Goal: Use online tool/utility: Utilize a website feature to perform a specific function

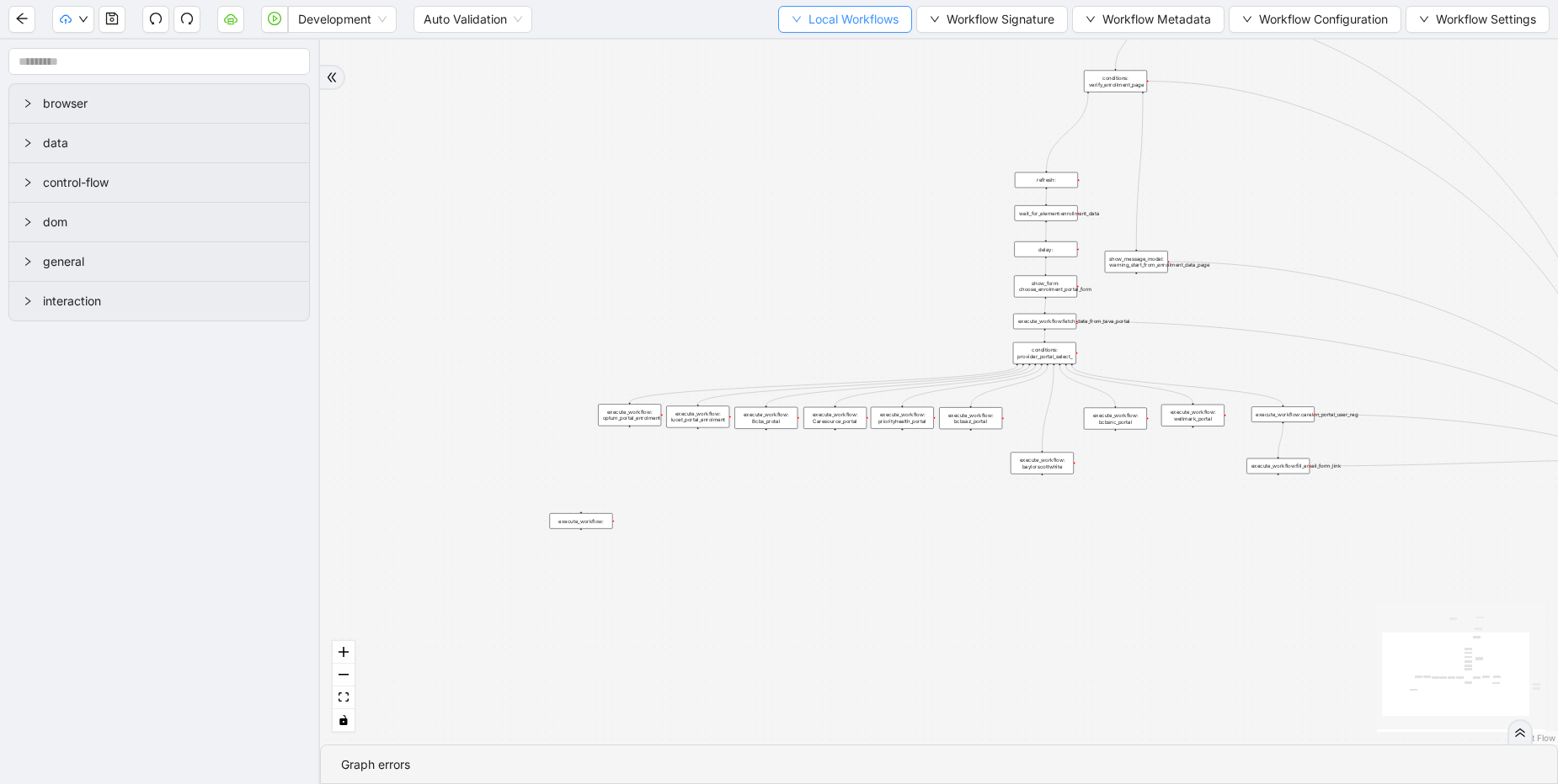
click at [808, 23] on span "Local Workflows" at bounding box center [853, 19] width 90 height 19
click at [828, 57] on span "Select" at bounding box center [837, 52] width 110 height 19
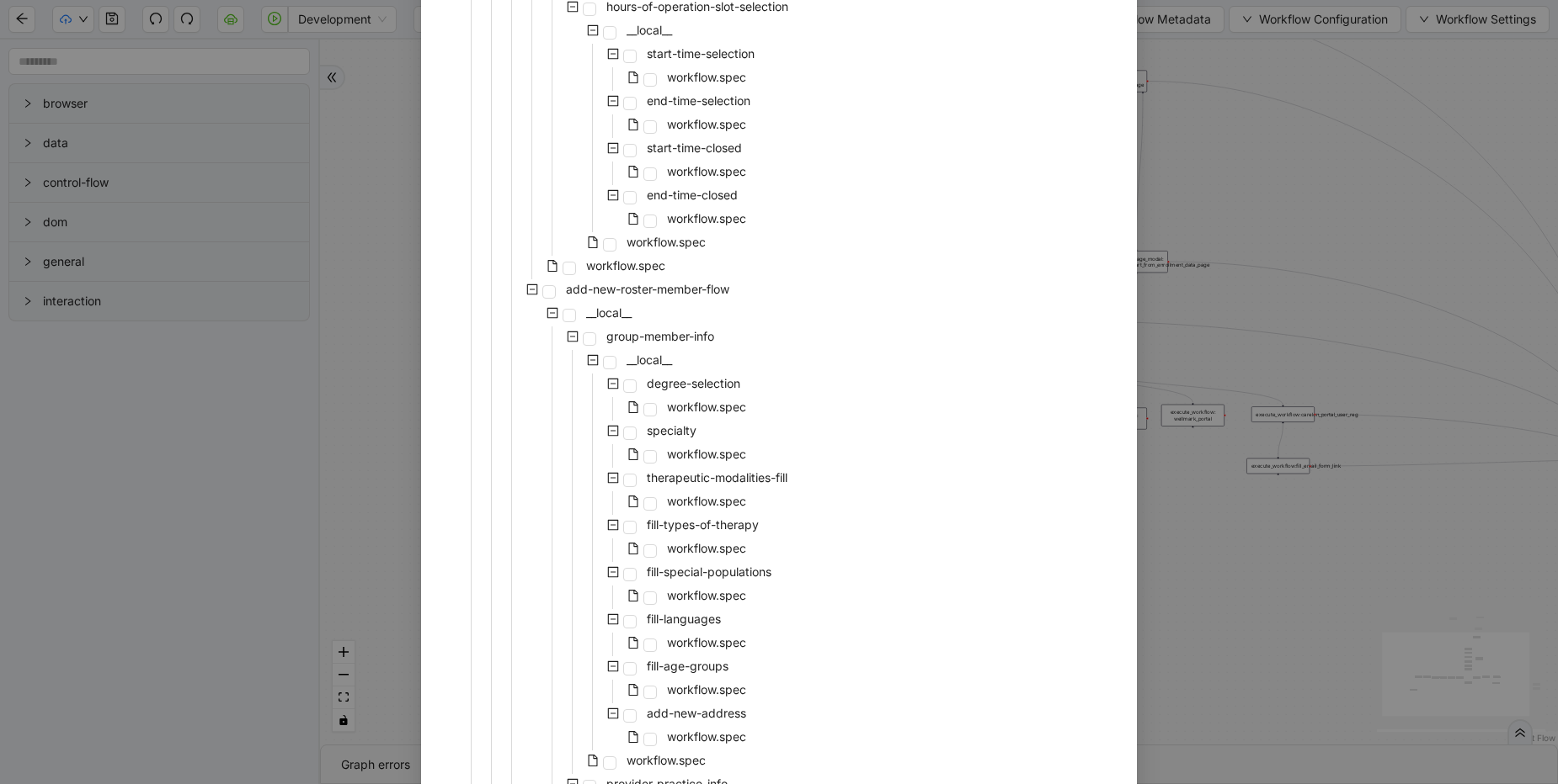
scroll to position [2625, 0]
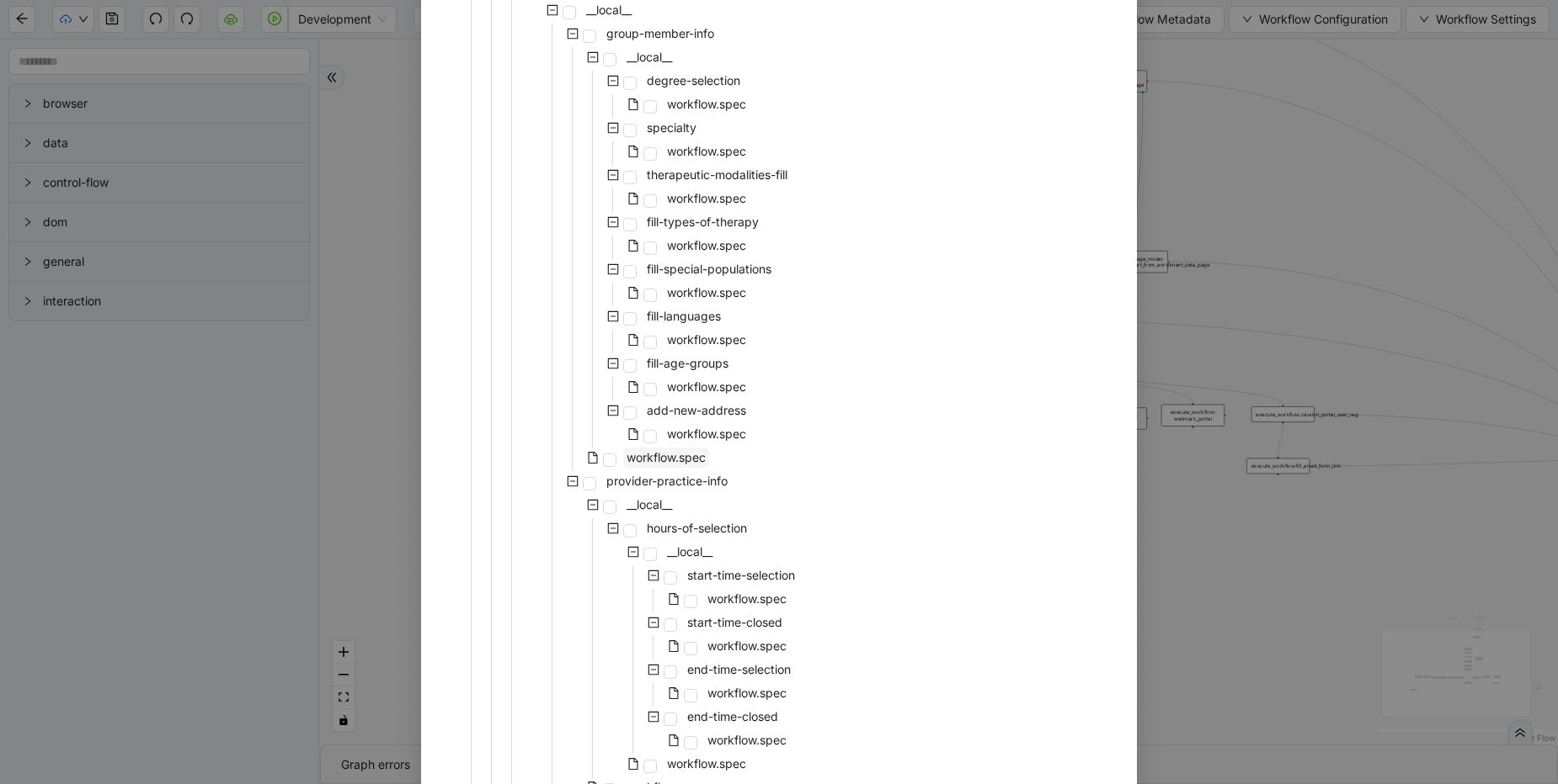
click at [692, 455] on span "workflow.spec" at bounding box center [666, 457] width 79 height 14
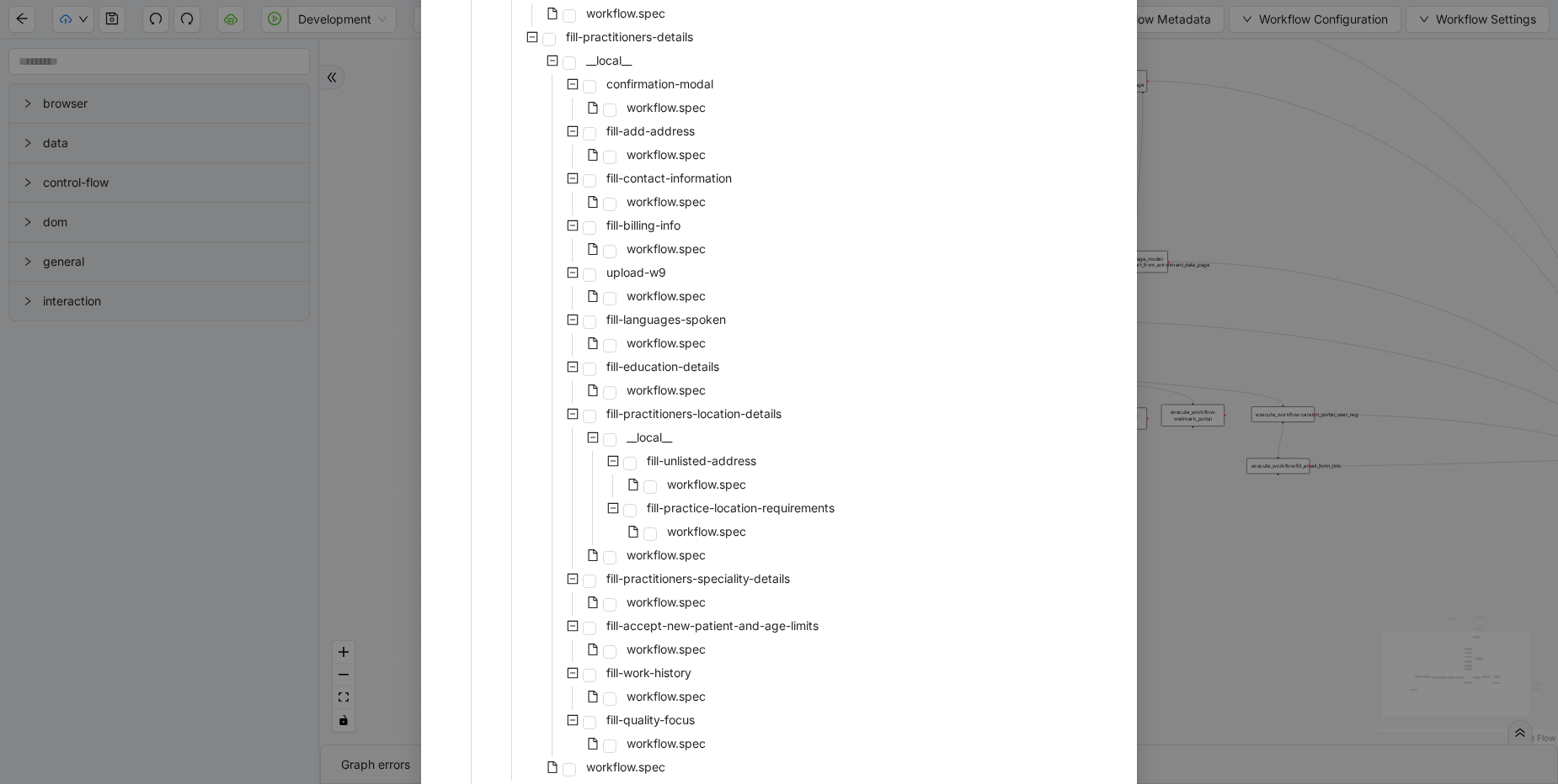
scroll to position [5874, 0]
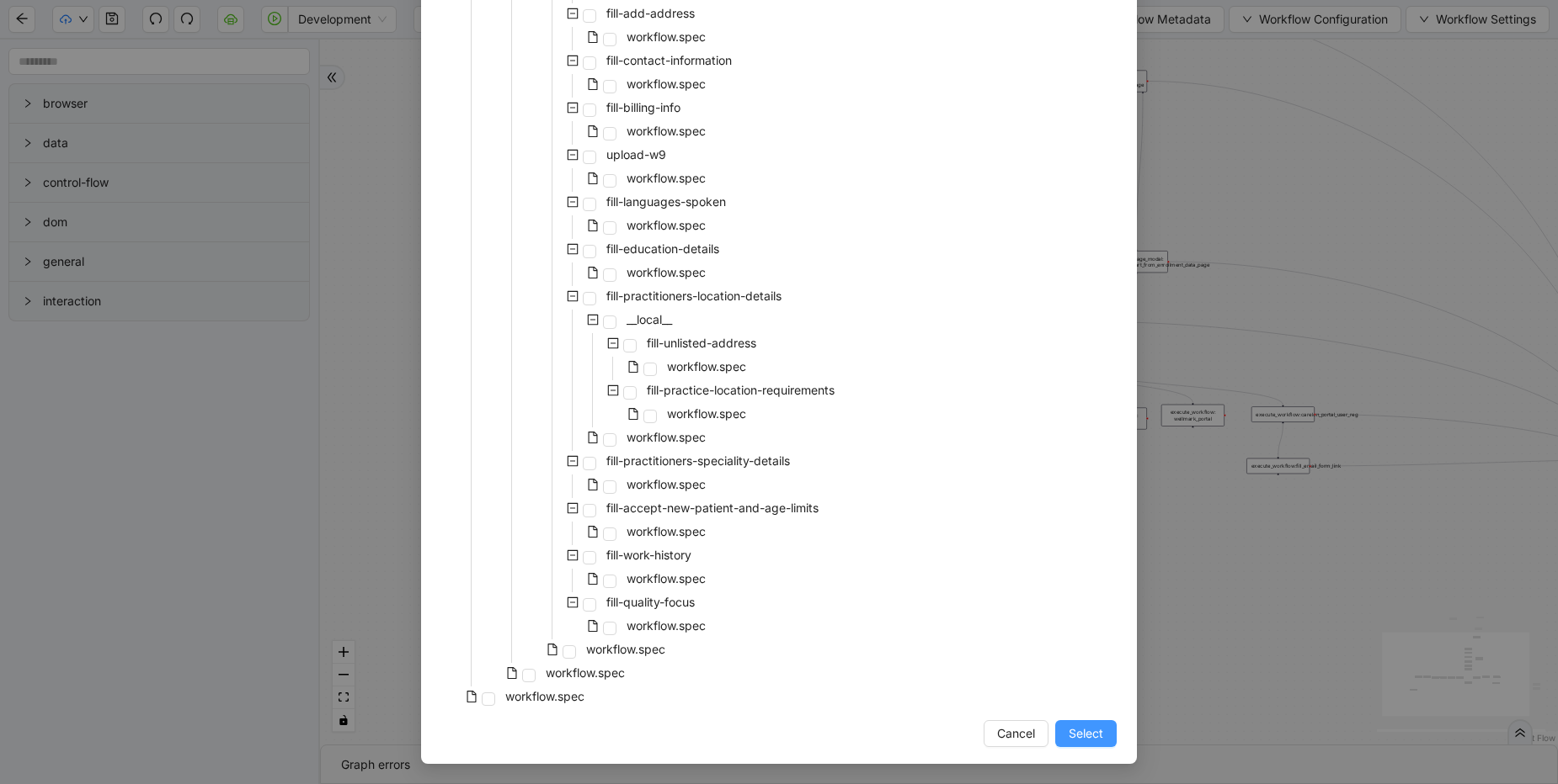
click at [1084, 726] on span "Select" at bounding box center [1086, 733] width 35 height 19
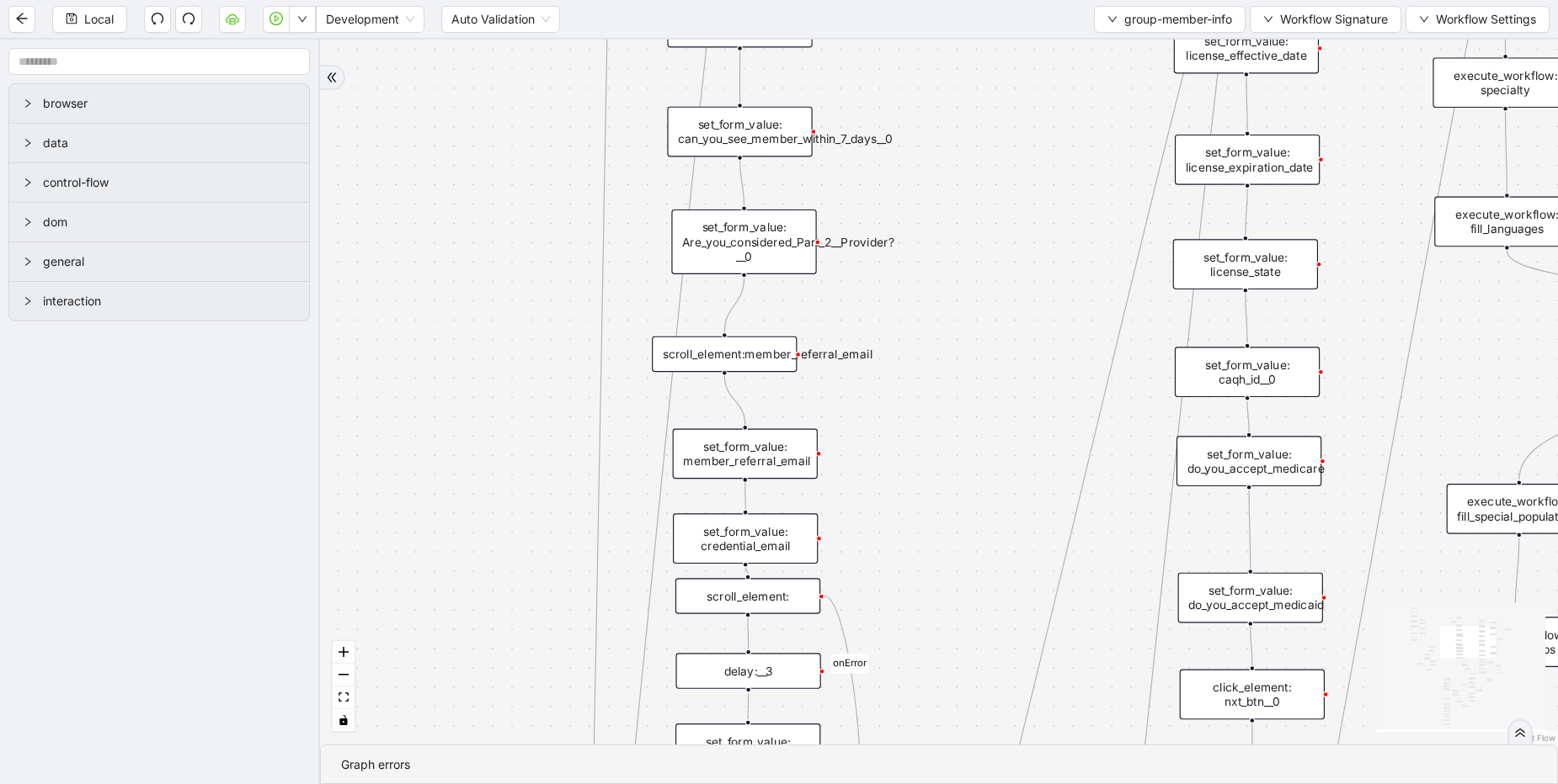
drag, startPoint x: 821, startPoint y: 339, endPoint x: 822, endPoint y: 355, distance: 16.0
click at [796, 358] on div "scroll_element:member_referral_email" at bounding box center [724, 354] width 145 height 36
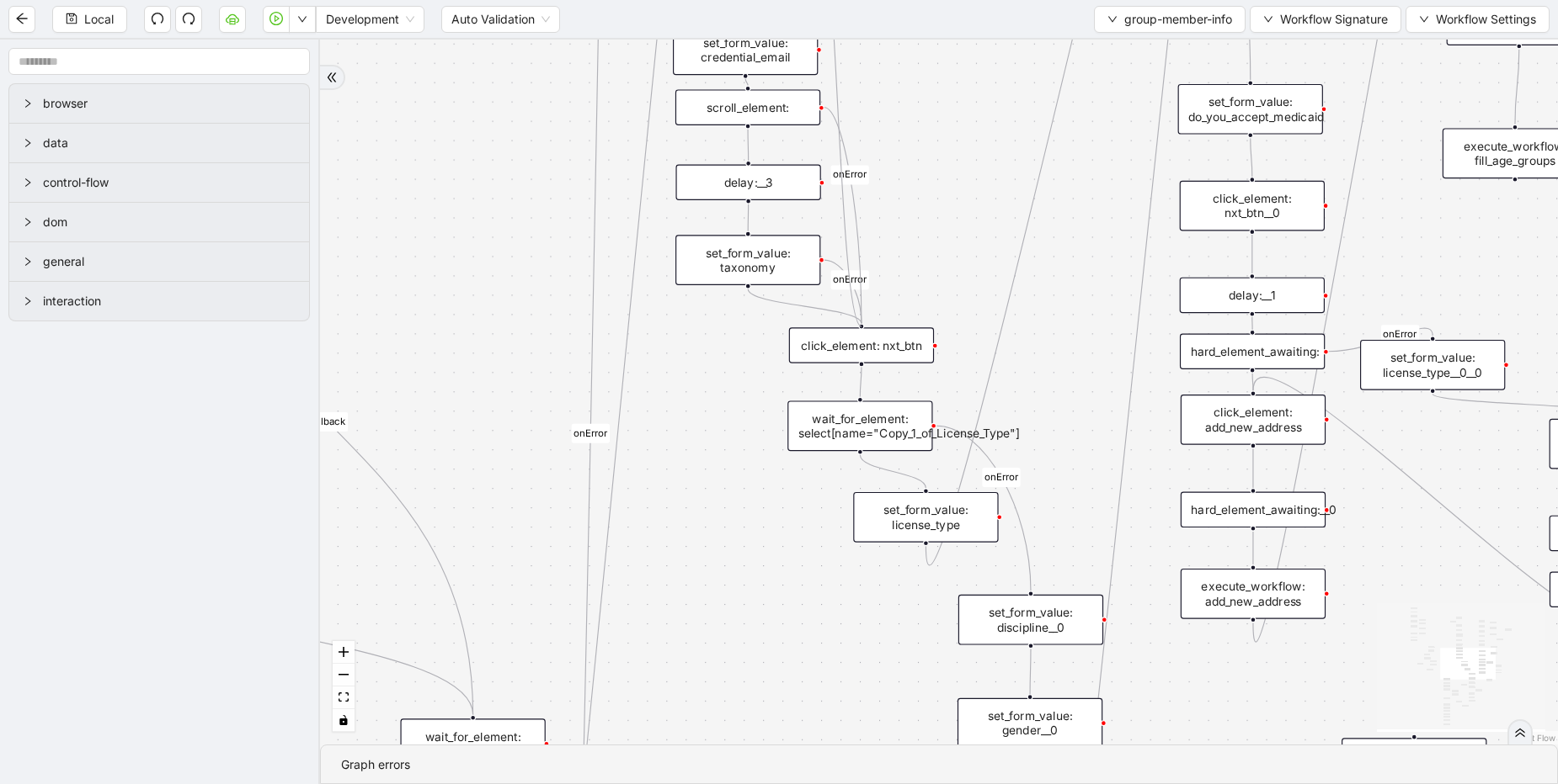
drag, startPoint x: 815, startPoint y: 361, endPoint x: 867, endPoint y: 321, distance: 65.6
click at [867, 321] on div "match_found match_not_found fallback fallback match_found onError onError onErr…" at bounding box center [720, 43] width 1422 height 810
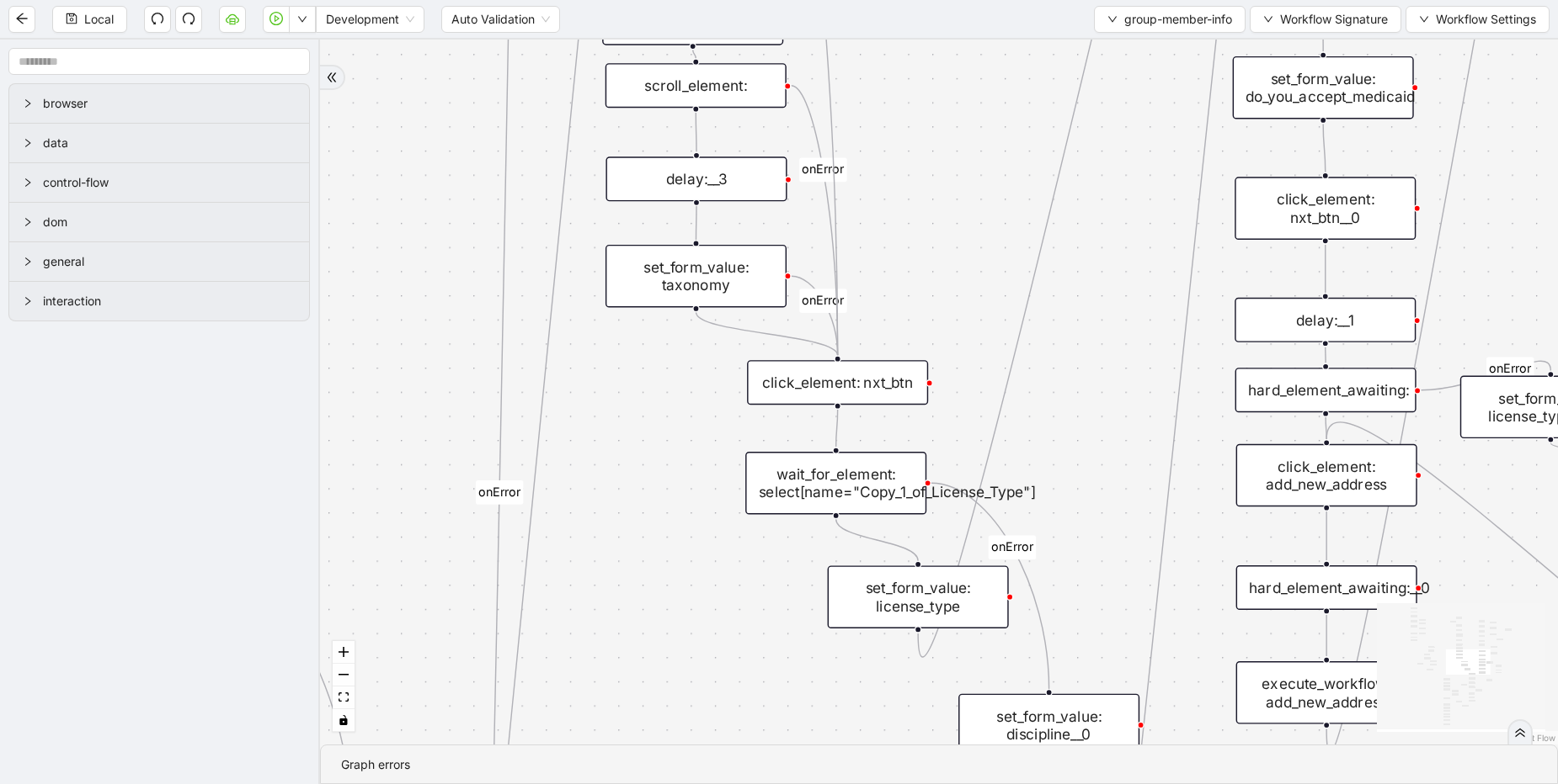
click at [854, 384] on div "click_element: nxt_btn" at bounding box center [836, 382] width 181 height 45
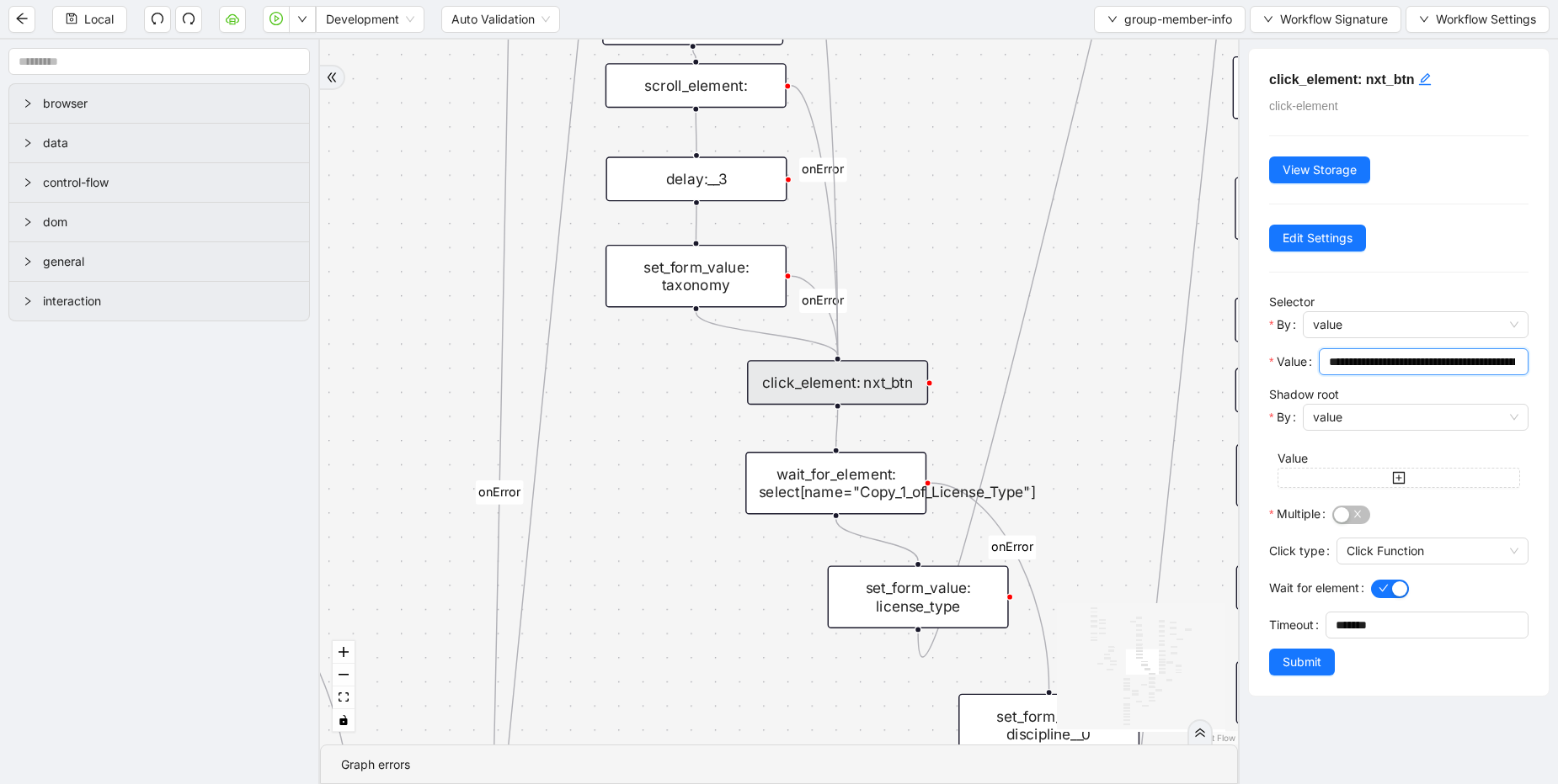
click at [1375, 364] on input "**********" at bounding box center [1421, 362] width 186 height 19
drag, startPoint x: 103, startPoint y: 19, endPoint x: 956, endPoint y: 132, distance: 860.5
click at [103, 19] on span "Local" at bounding box center [99, 19] width 30 height 19
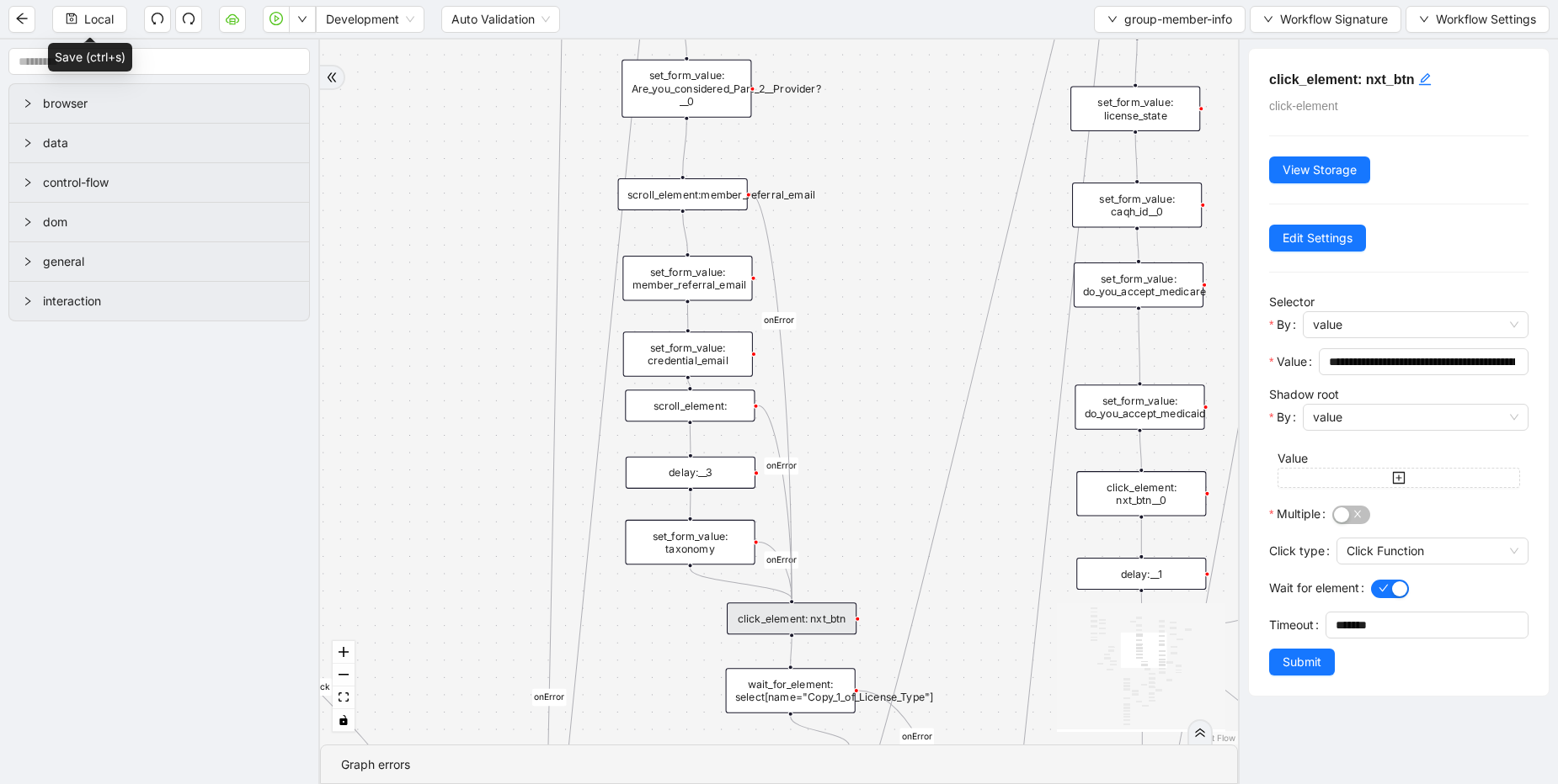
click at [879, 272] on div "match_found match_not_found fallback fallback match_found onError onError onErr…" at bounding box center [779, 392] width 918 height 705
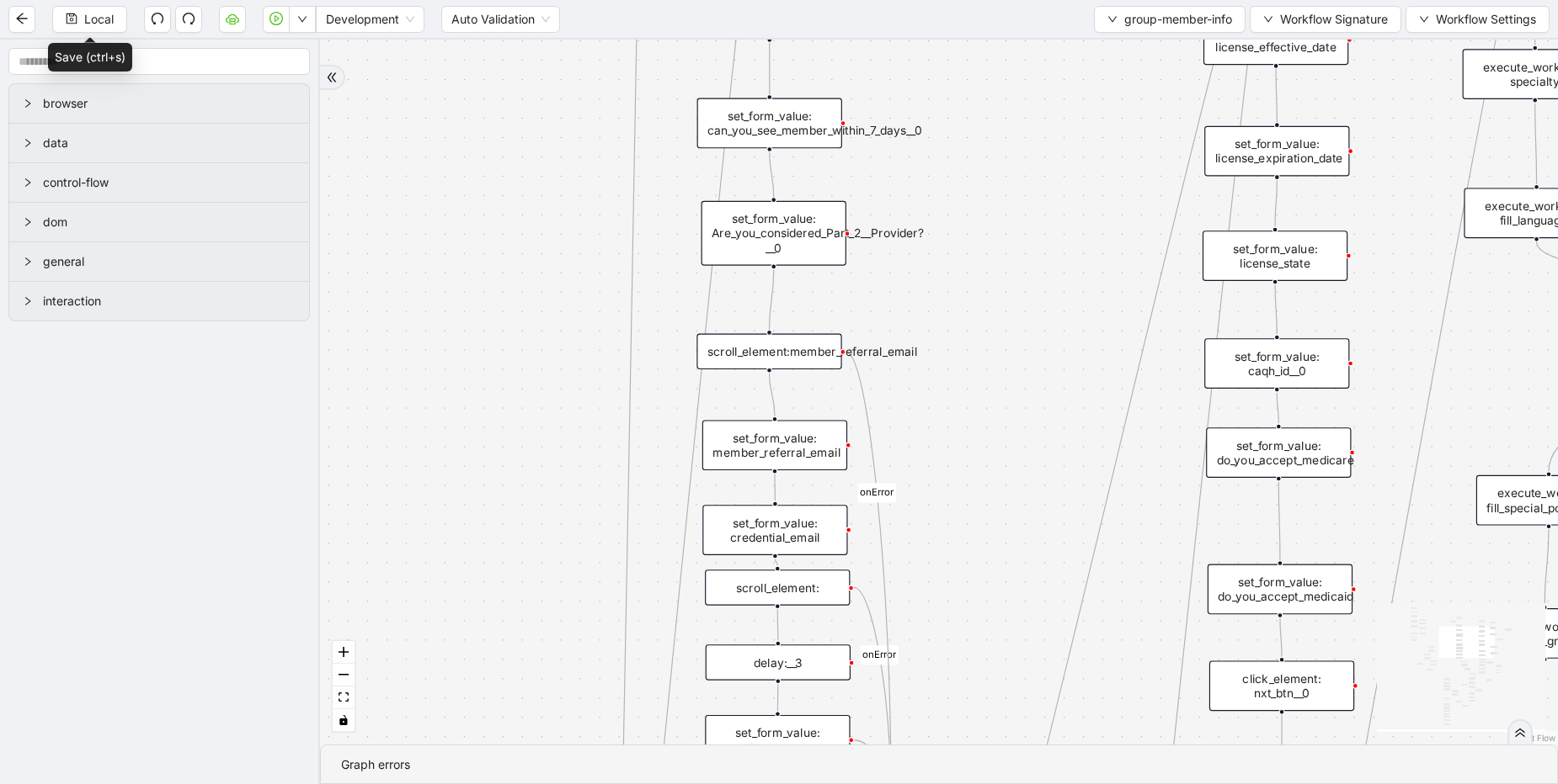
click at [797, 238] on div "set_form_value: Are_you_considered_Part_2__Provider?__0" at bounding box center [774, 233] width 145 height 65
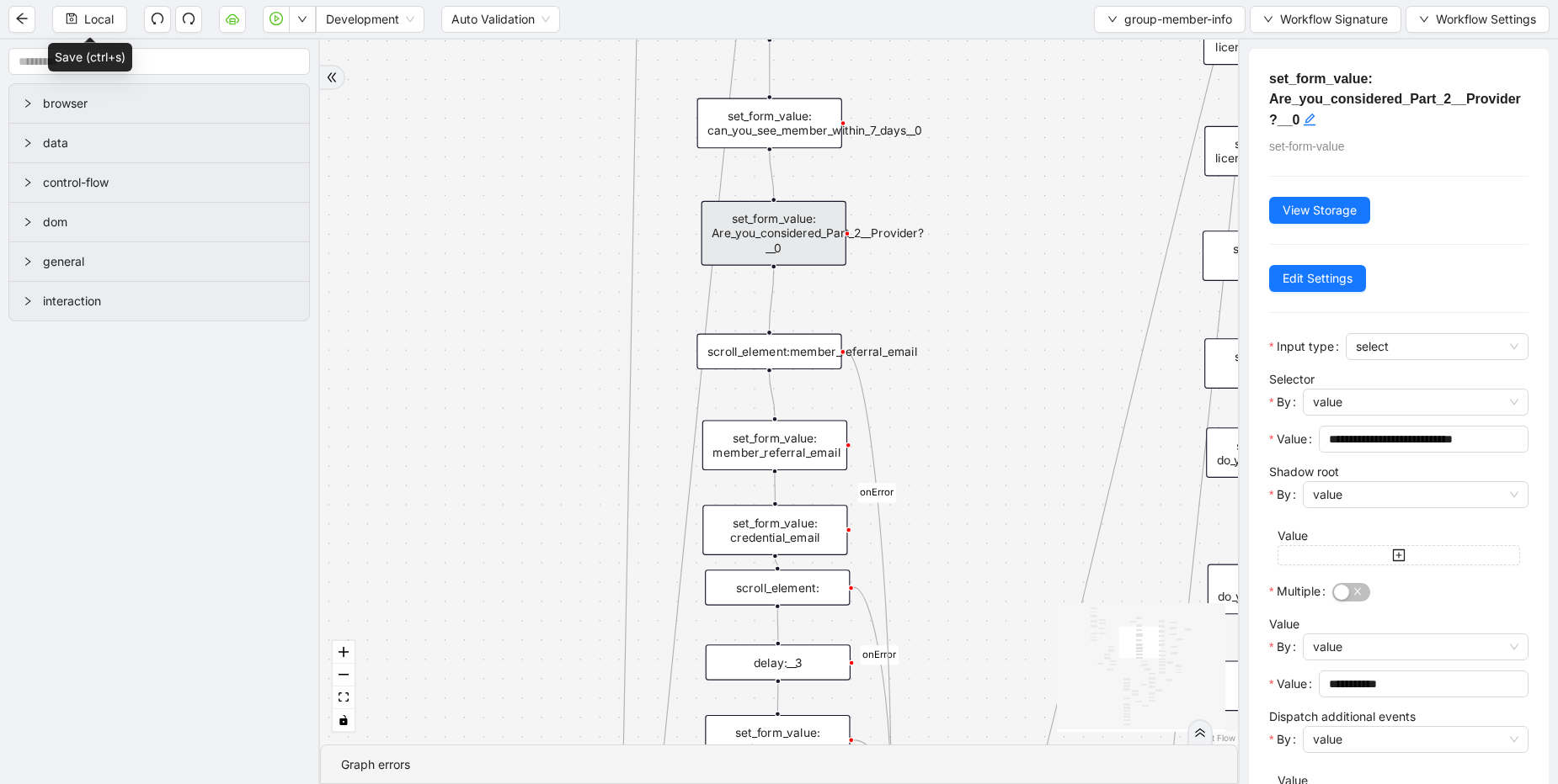
click at [816, 277] on div "match_found match_not_found fallback fallback match_found onError onError onErr…" at bounding box center [779, 392] width 918 height 705
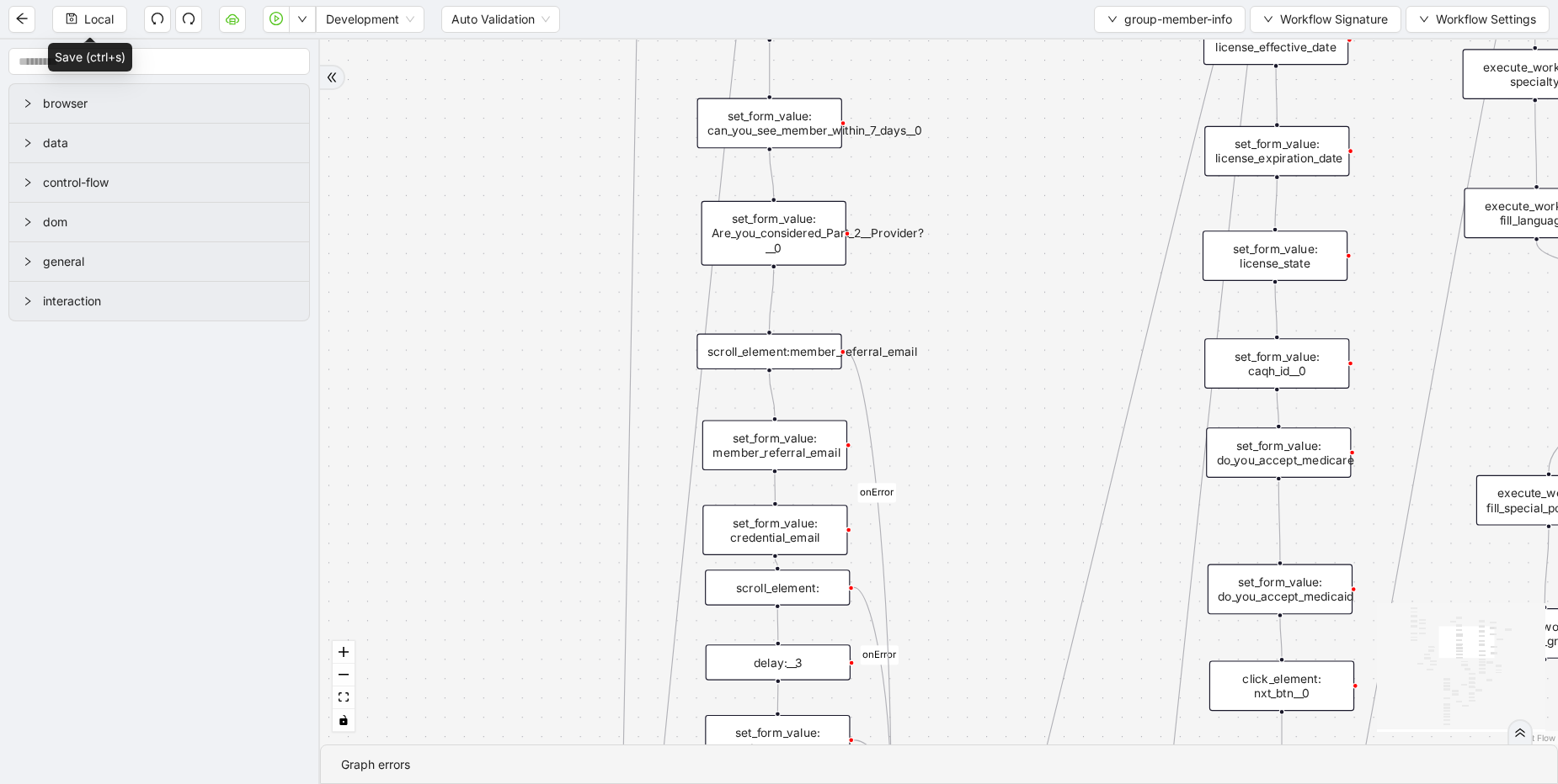
click at [801, 127] on div "set_form_value: can_you_see_member_within_7_days__0" at bounding box center [770, 124] width 145 height 51
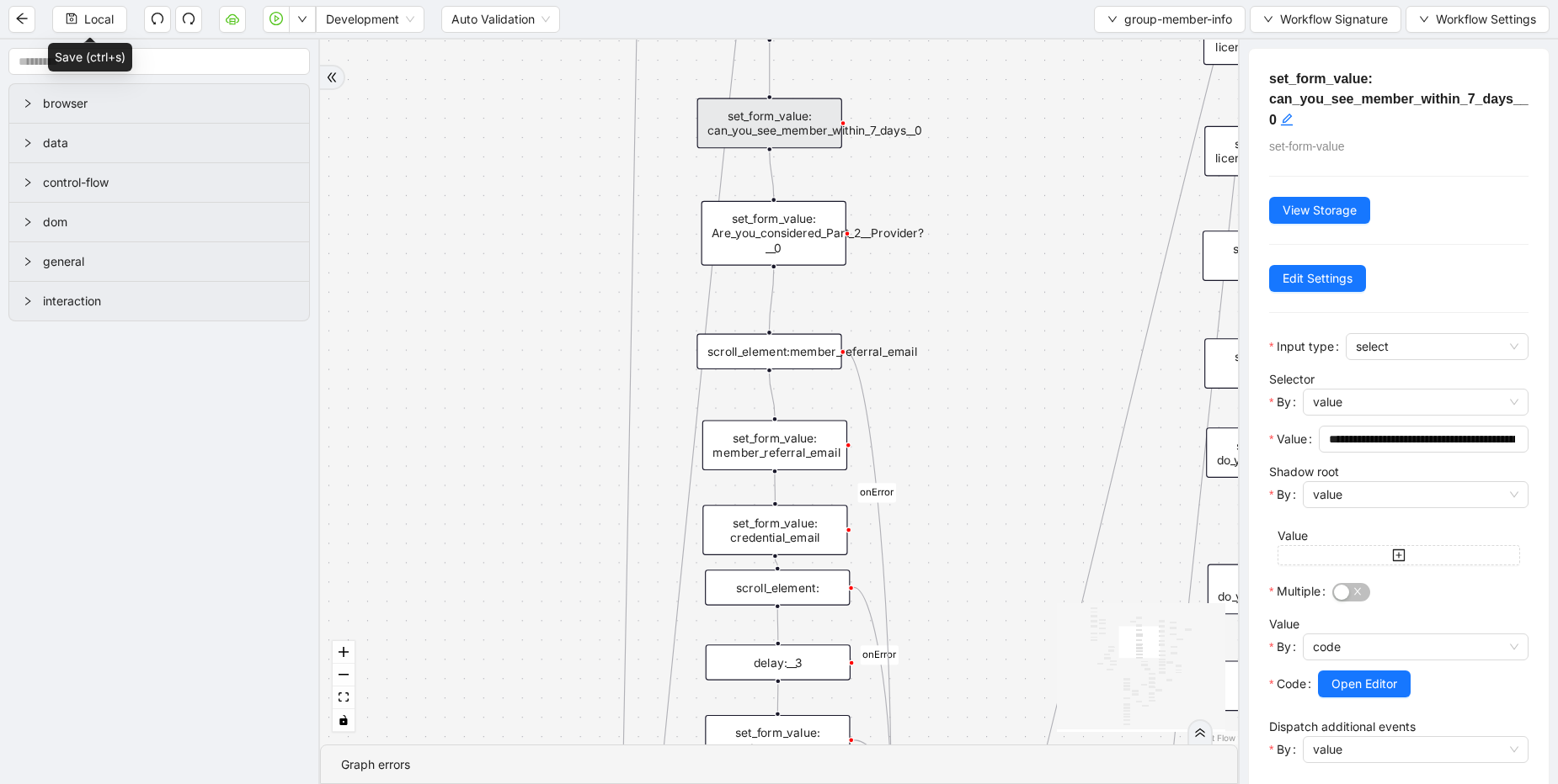
click at [913, 298] on div "match_found match_not_found fallback fallback match_found onError onError onErr…" at bounding box center [779, 392] width 918 height 705
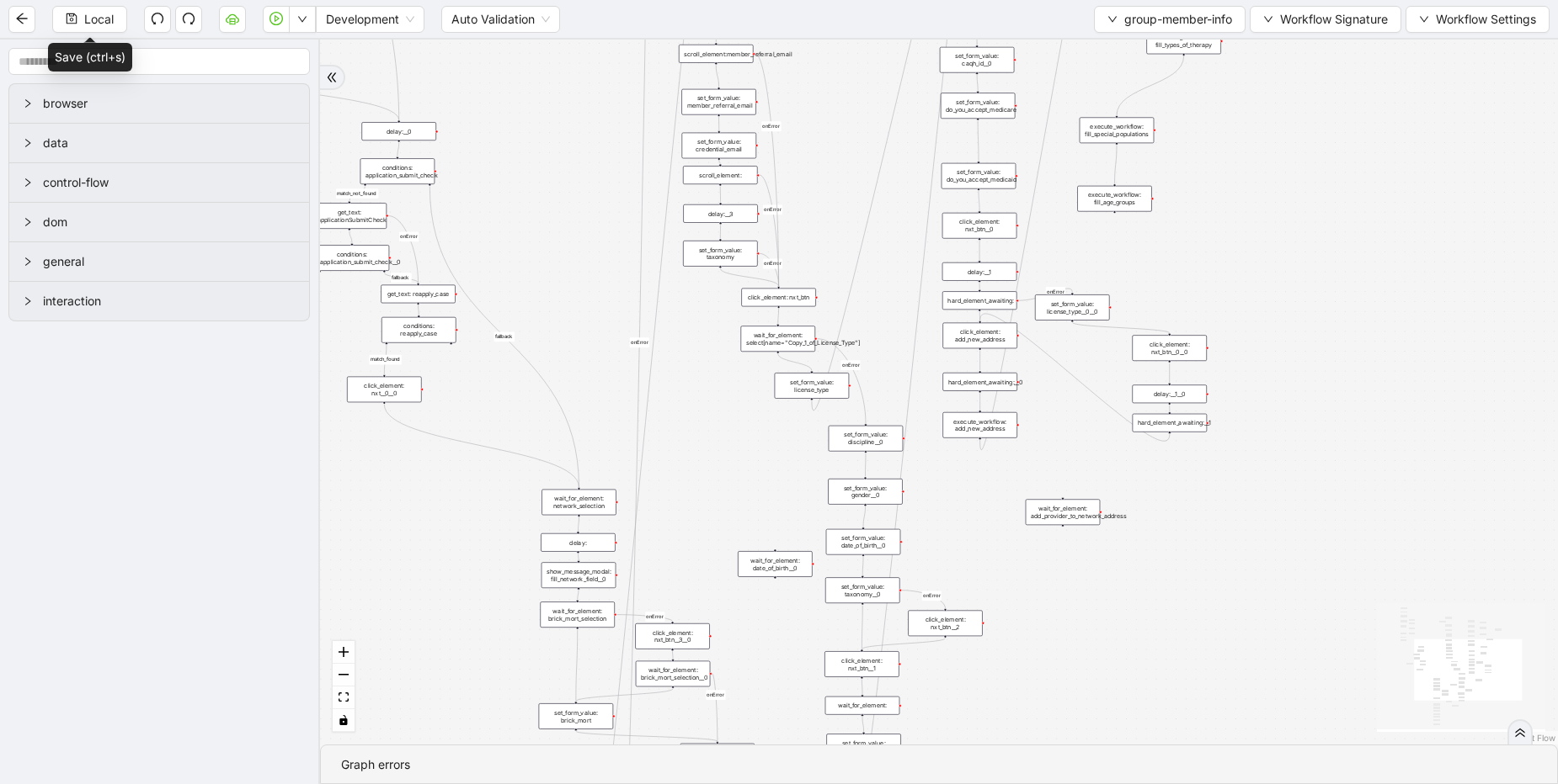
click at [745, 382] on div "match_found match_not_found fallback fallback match_found onError onError onErr…" at bounding box center [939, 392] width 1238 height 705
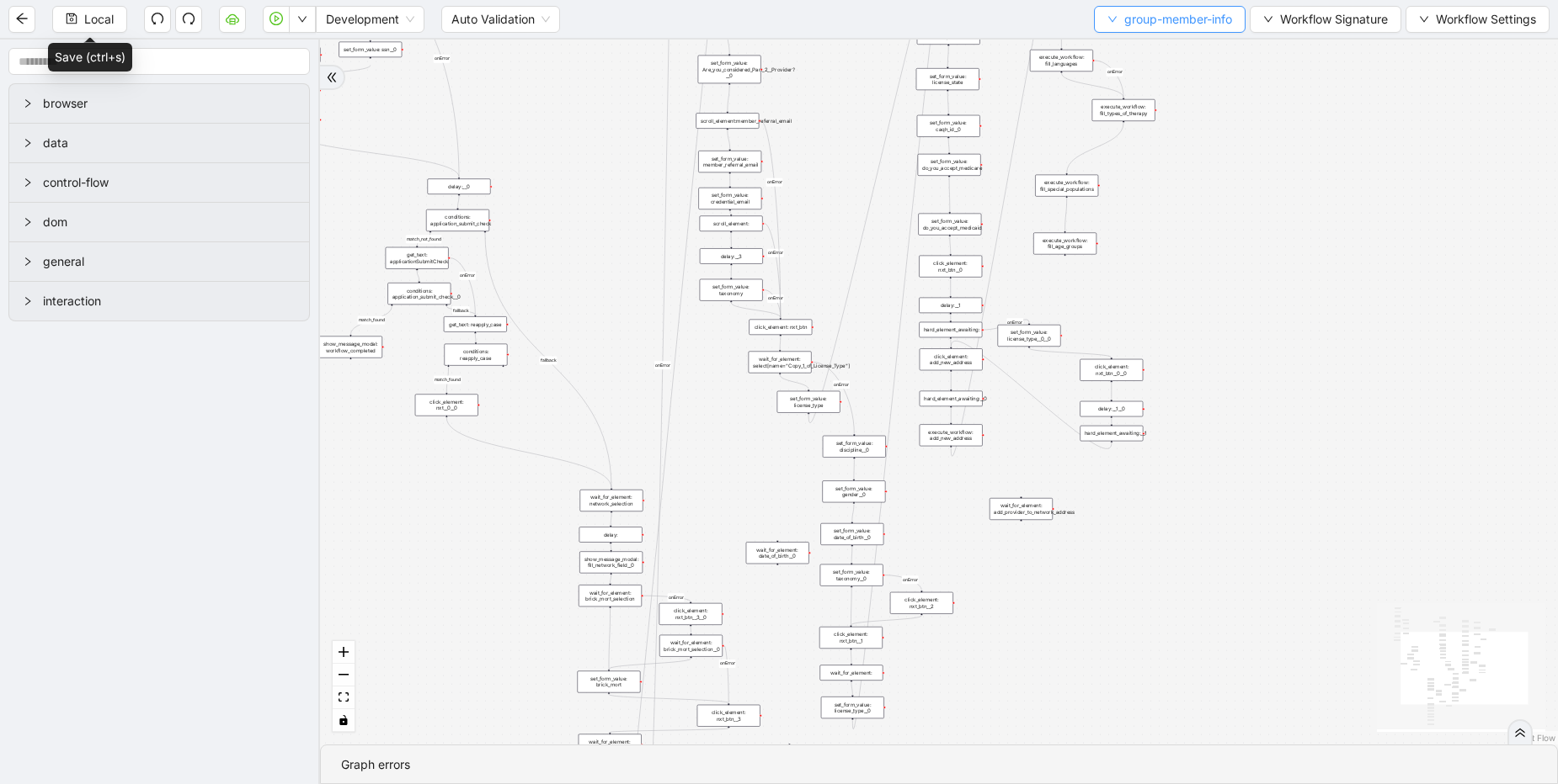
click at [1141, 20] on span "group-member-info" at bounding box center [1178, 19] width 108 height 19
click at [1127, 48] on span "Select" at bounding box center [1165, 52] width 127 height 19
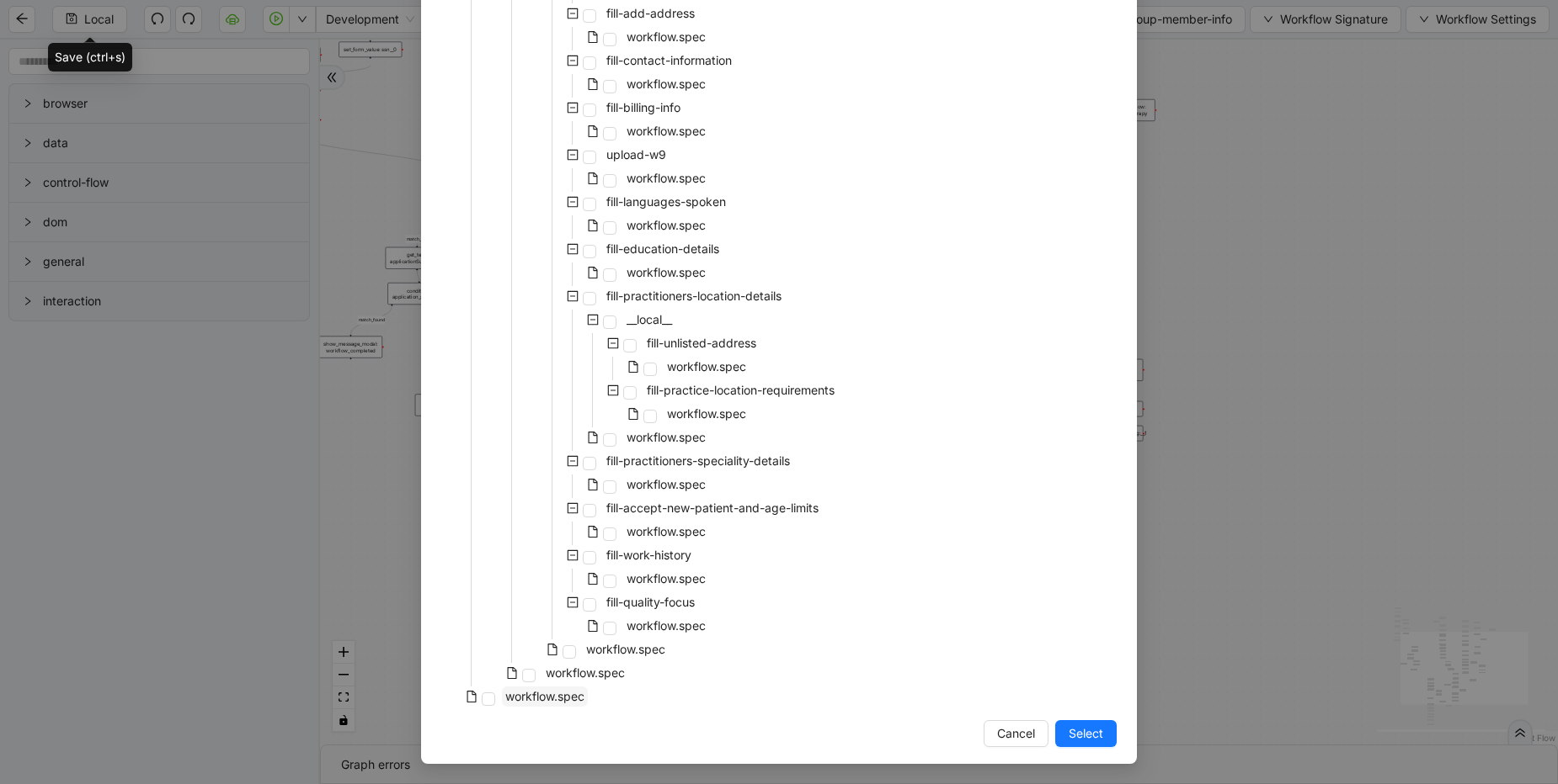
click at [548, 691] on span "workflow.spec" at bounding box center [544, 696] width 79 height 14
click at [1069, 730] on span "Select" at bounding box center [1086, 733] width 35 height 19
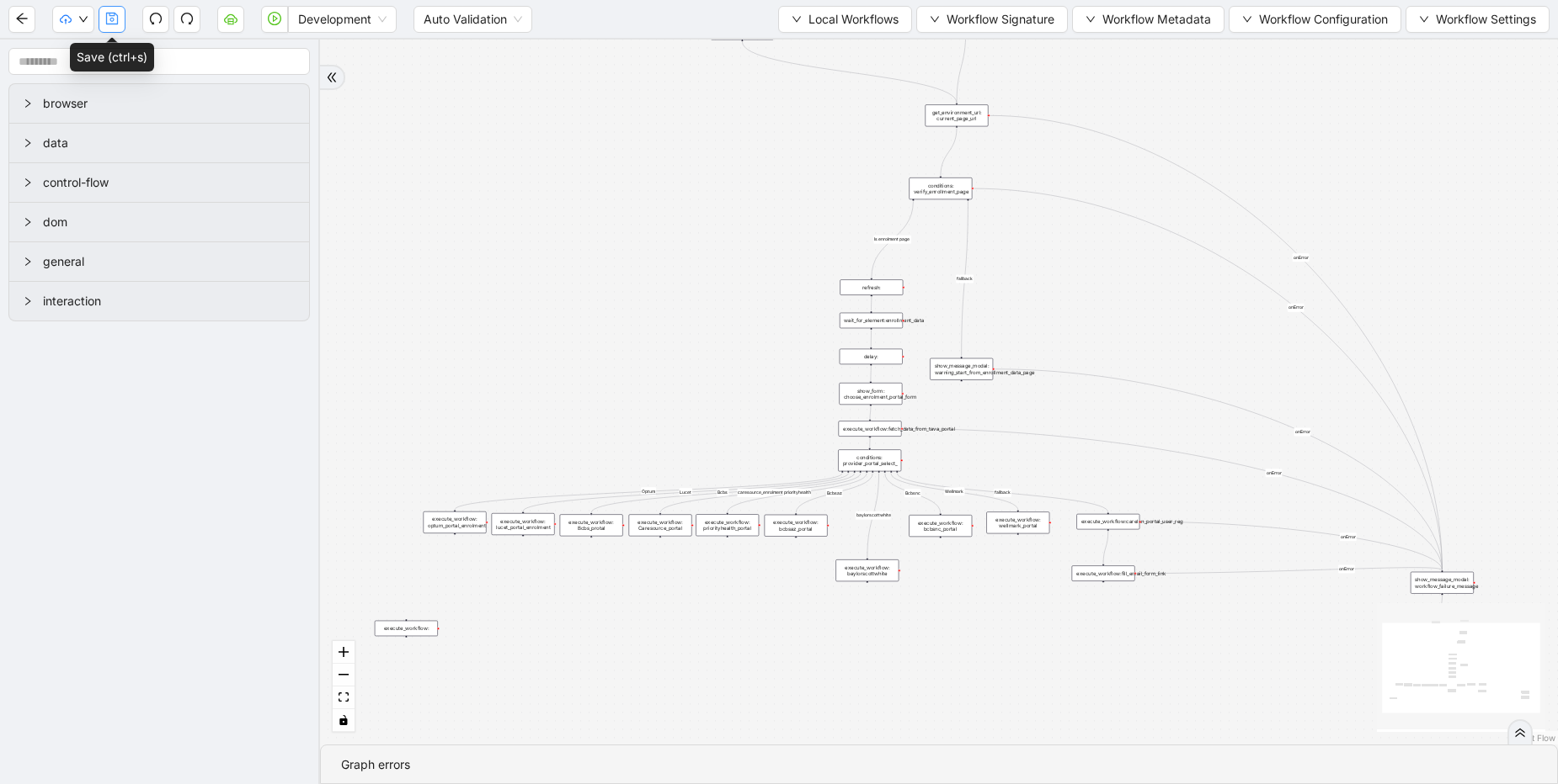
click at [111, 20] on icon "save" at bounding box center [111, 18] width 13 height 13
click at [66, 26] on button "button" at bounding box center [73, 19] width 42 height 27
drag, startPoint x: 97, startPoint y: 75, endPoint x: 116, endPoint y: 47, distance: 33.8
click at [116, 47] on ul "Dev: Latest Prod: Latest" at bounding box center [99, 65] width 94 height 61
click at [116, 47] on span "Dev: Latest" at bounding box center [99, 52] width 67 height 19
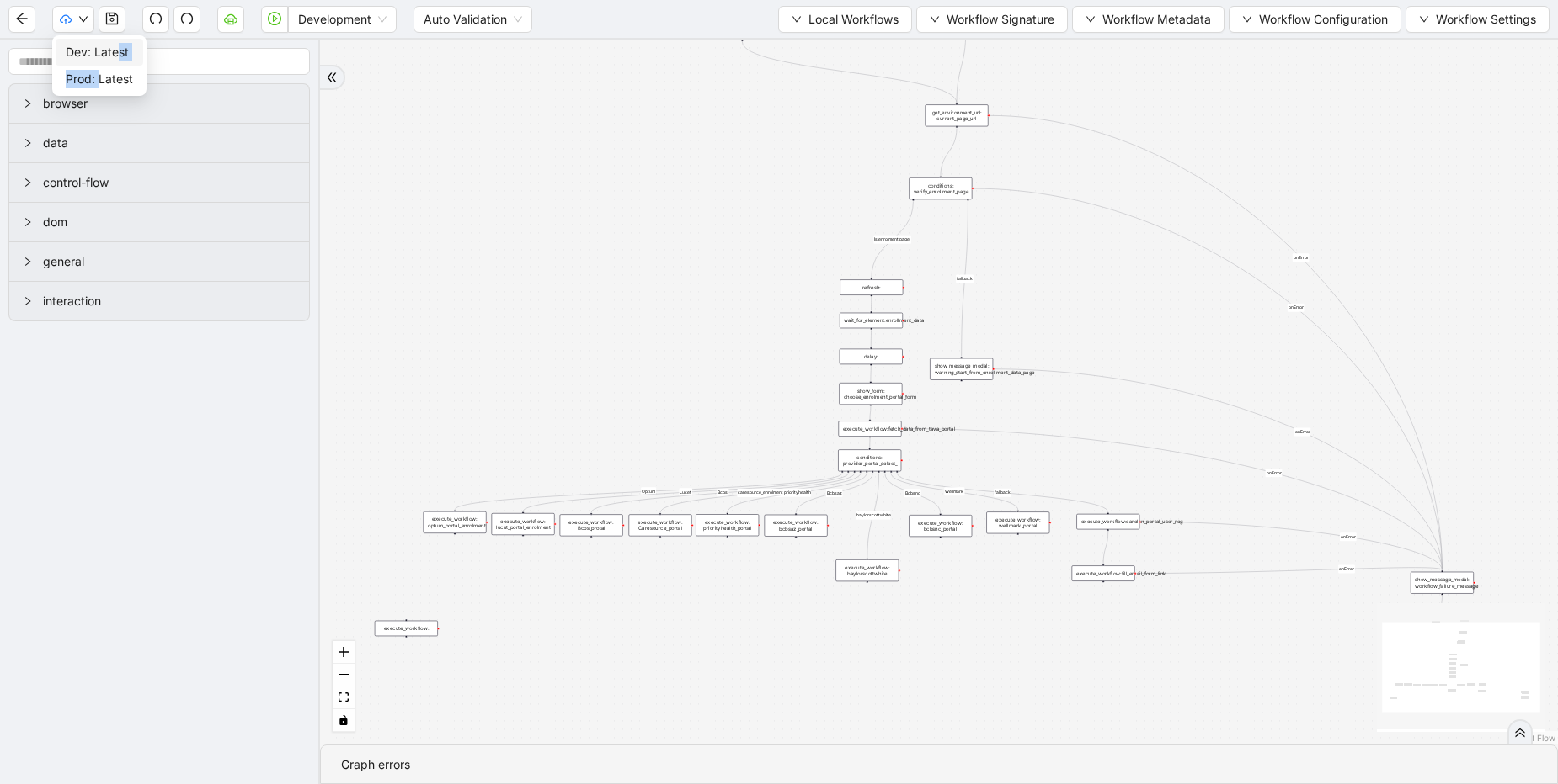
click at [636, 318] on div "fallback Is enrolment page fallback Optum Lucet Bcbs caresource_enrolment Bcbsa…" at bounding box center [939, 392] width 1238 height 705
click at [150, 57] on span "Dev: Update Needed" at bounding box center [125, 52] width 118 height 19
click at [121, 46] on span "Dev: Update Needed" at bounding box center [125, 52] width 118 height 19
click at [856, 29] on button "Local Workflows" at bounding box center [845, 19] width 134 height 27
click at [822, 55] on span "Select" at bounding box center [837, 52] width 110 height 19
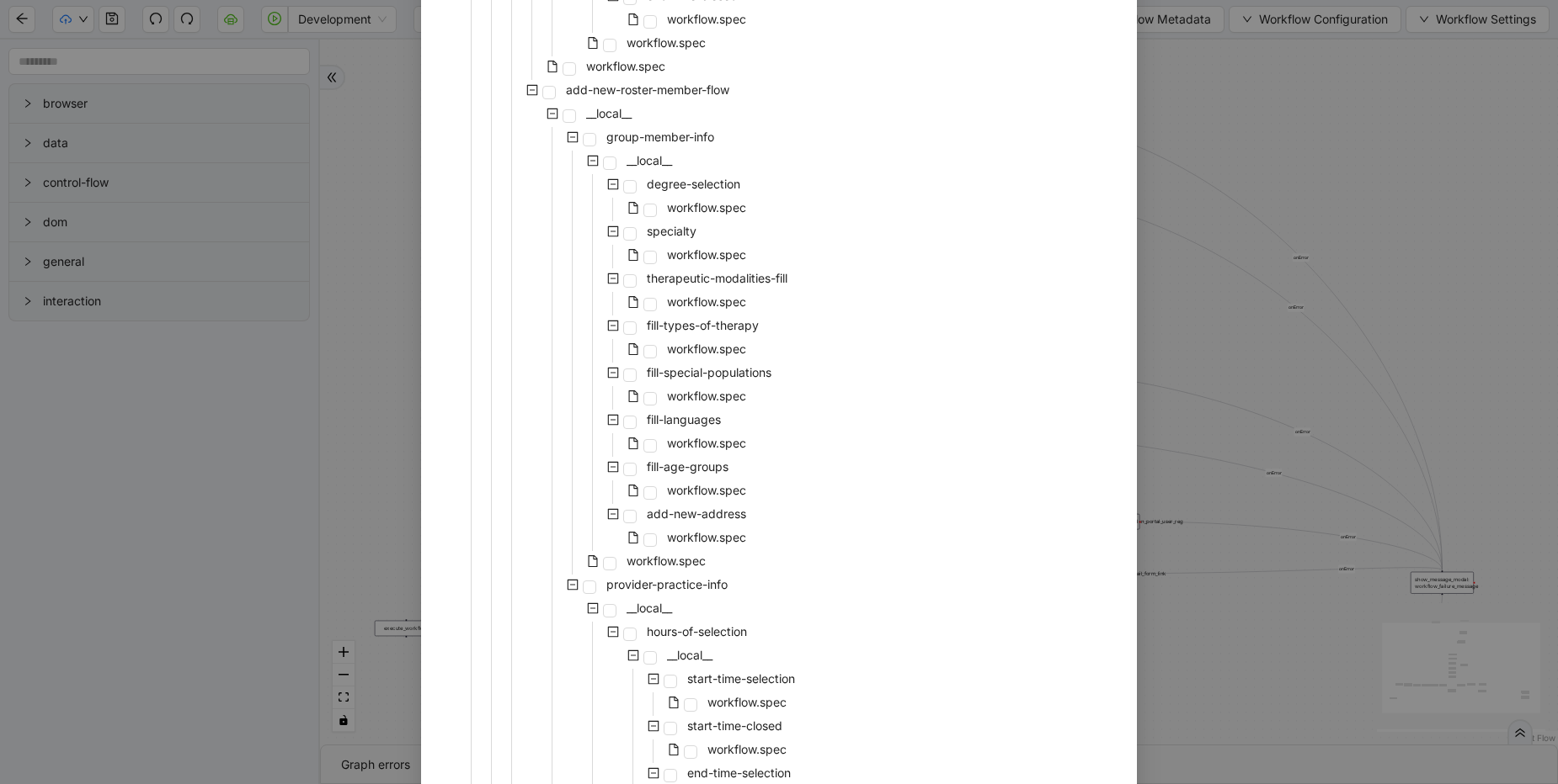
scroll to position [2525, 0]
click at [649, 562] on span "workflow.spec" at bounding box center [666, 559] width 79 height 14
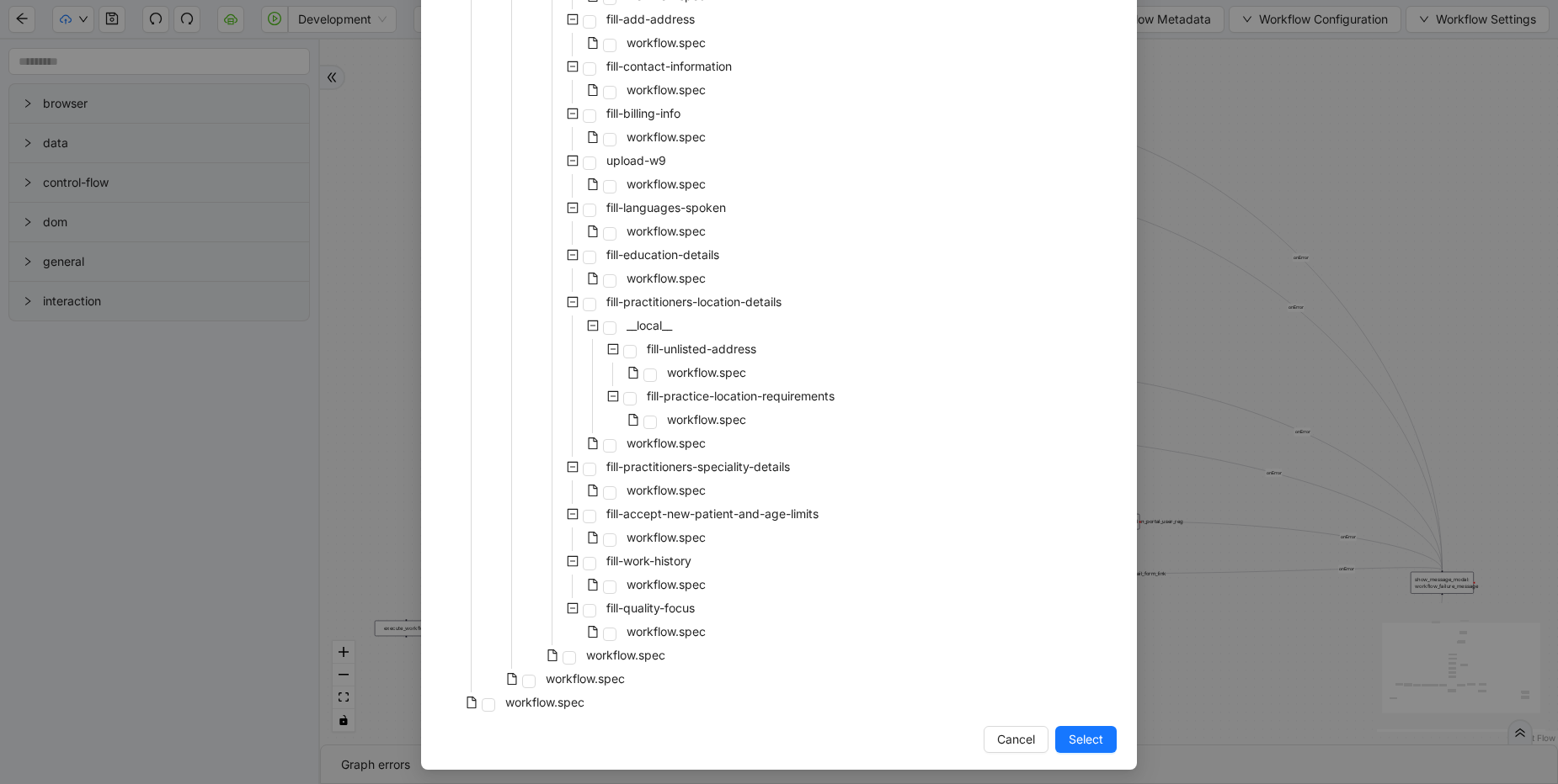
scroll to position [5874, 0]
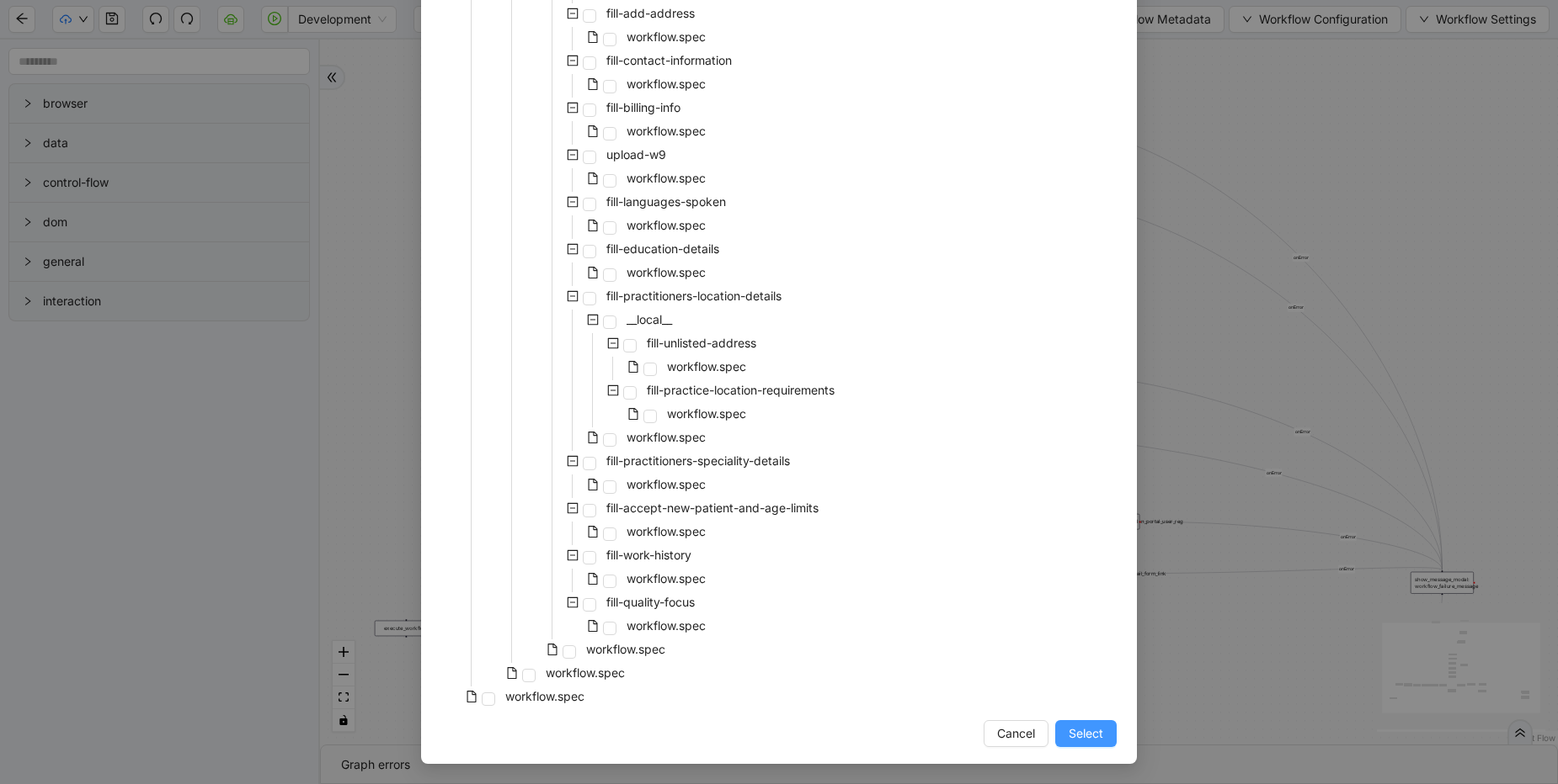
click at [1092, 732] on span "Select" at bounding box center [1086, 733] width 35 height 19
click at [548, 699] on div "fallback Is enrolment page fallback Optum Lucet Bcbs caresource_enrolment Bcbsa…" at bounding box center [939, 392] width 1238 height 705
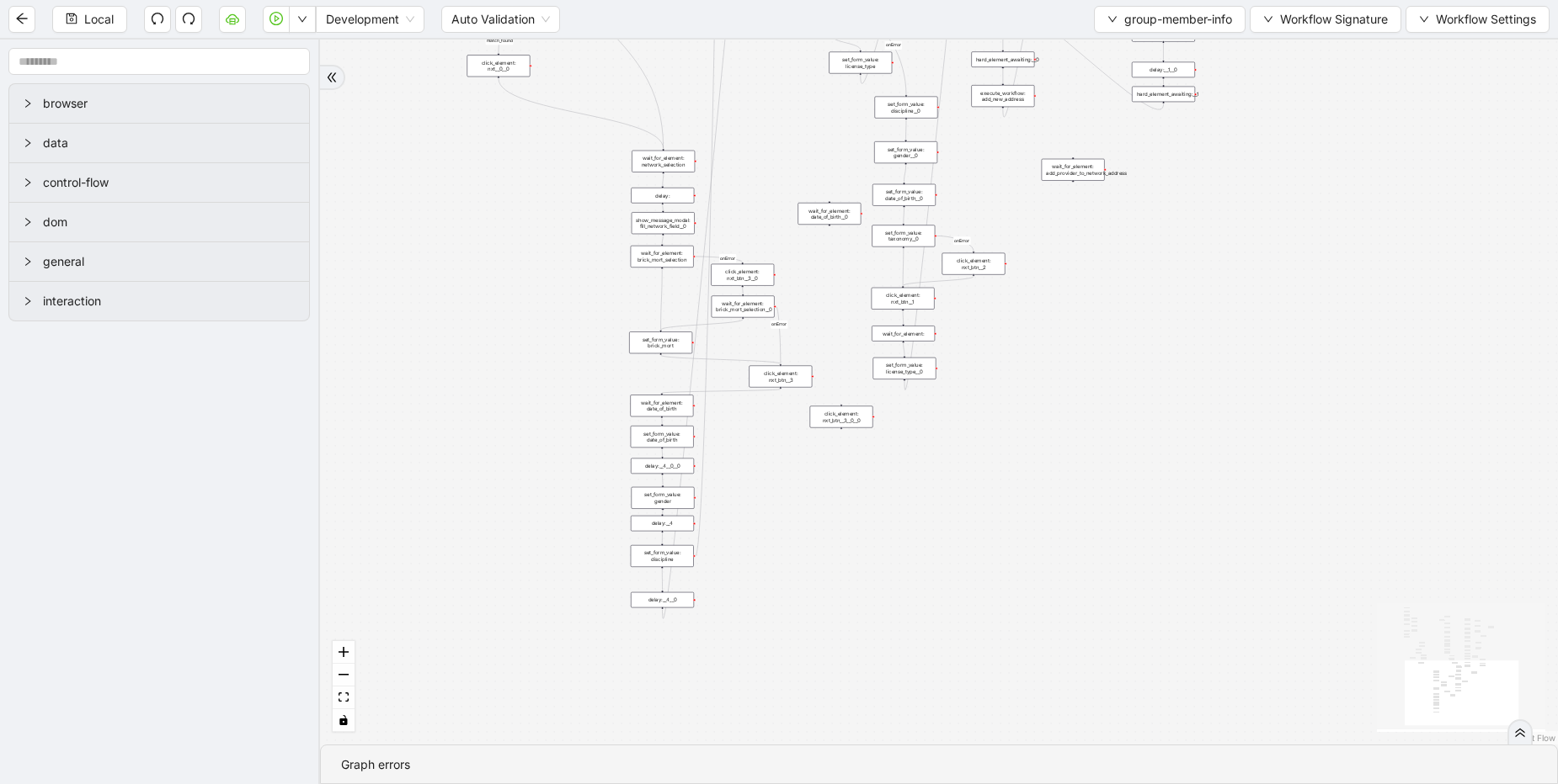
click at [702, 501] on icon "Edge from set_form_value: discipline to delay:__4__0__1" at bounding box center [710, 69] width 28 height 976
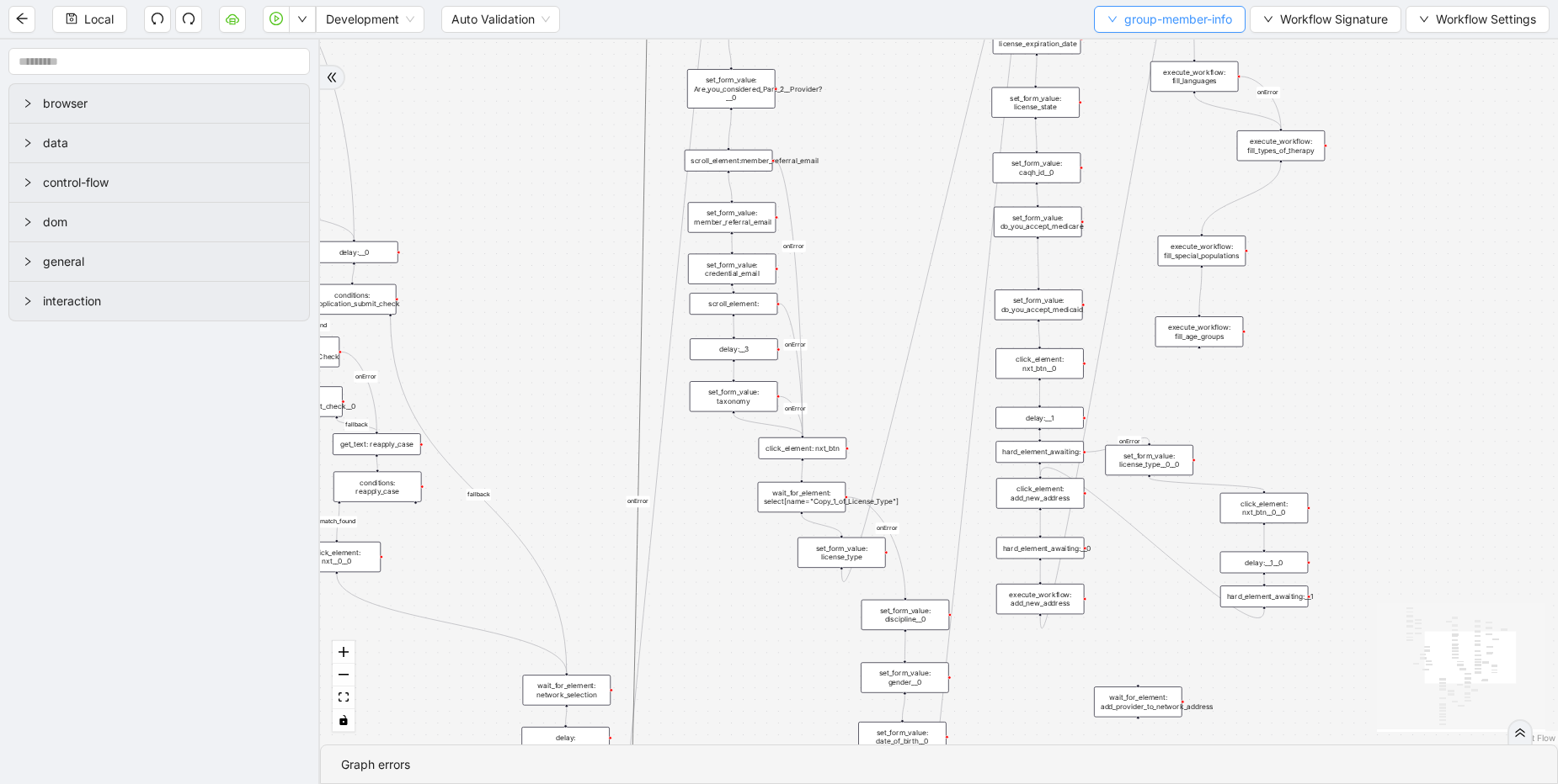
click at [1141, 19] on span "group-member-info" at bounding box center [1178, 19] width 108 height 19
click at [1130, 46] on span "Select" at bounding box center [1165, 52] width 127 height 19
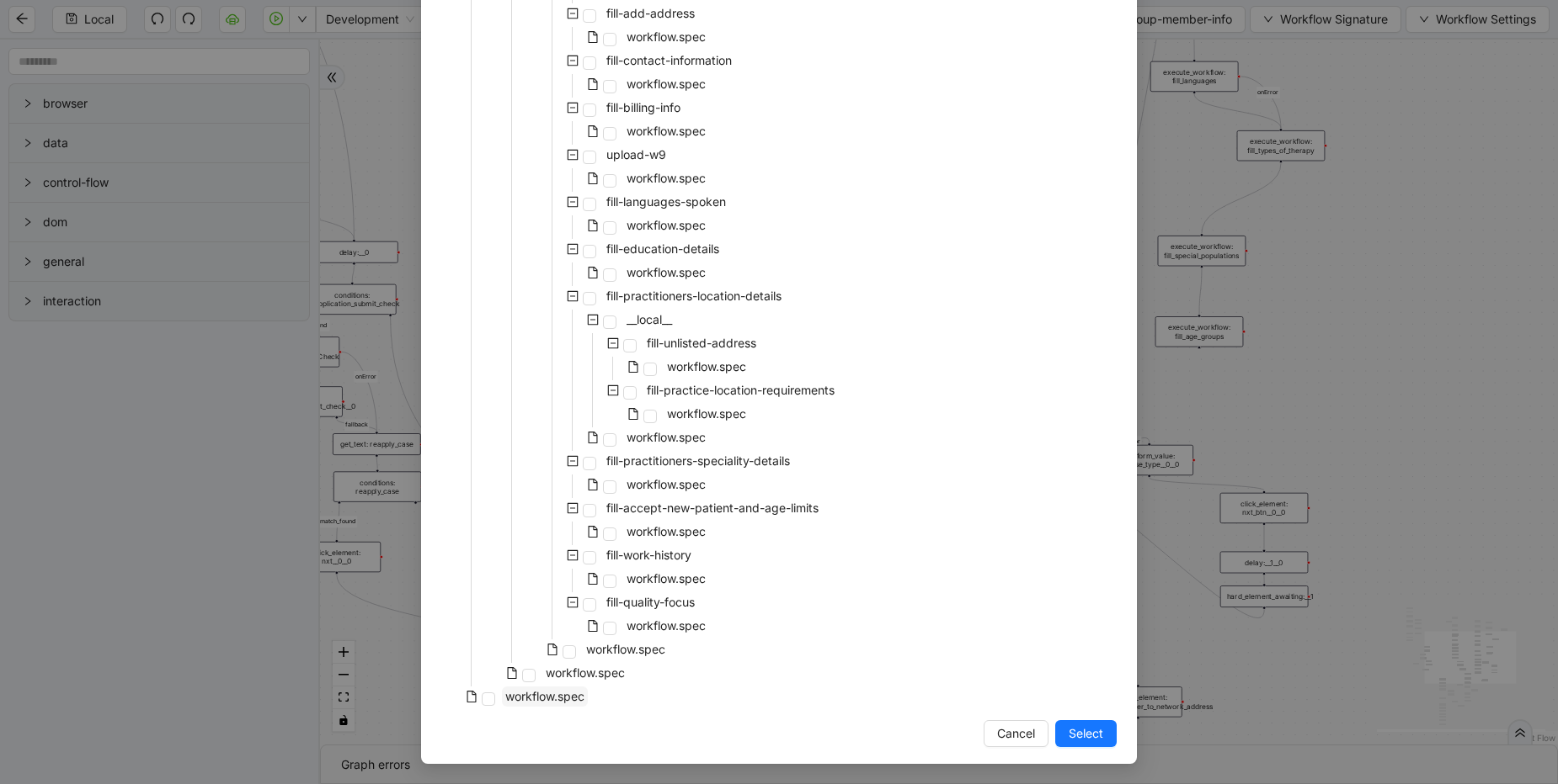
click at [567, 696] on span "workflow.spec" at bounding box center [544, 696] width 79 height 14
click at [1071, 740] on span "Select" at bounding box center [1086, 733] width 35 height 19
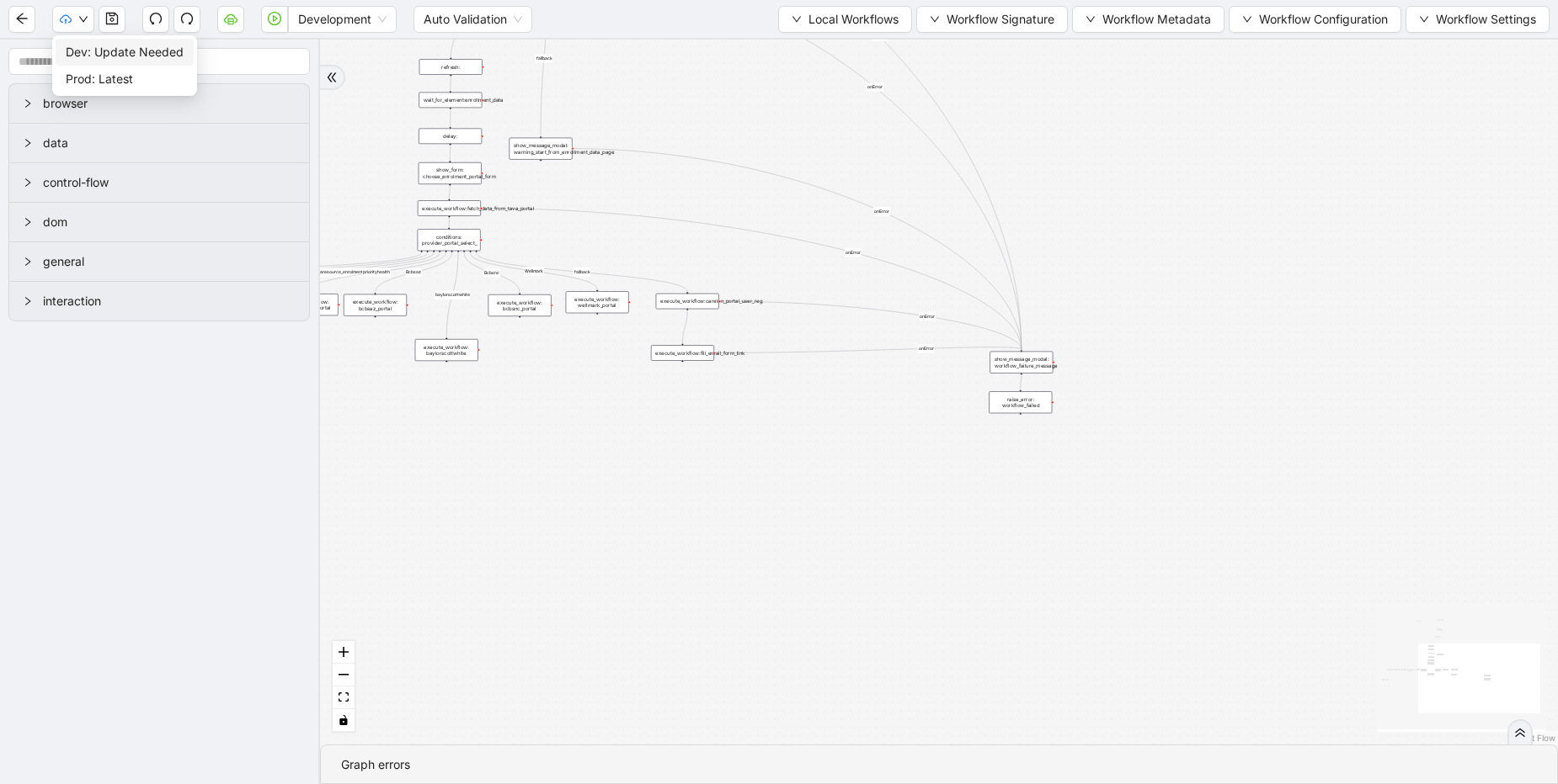
click at [97, 53] on span "Dev: Update Needed" at bounding box center [125, 52] width 118 height 19
click at [103, 51] on span "Dev: Update Needed" at bounding box center [125, 52] width 118 height 19
click at [81, 14] on icon "down" at bounding box center [83, 19] width 10 height 10
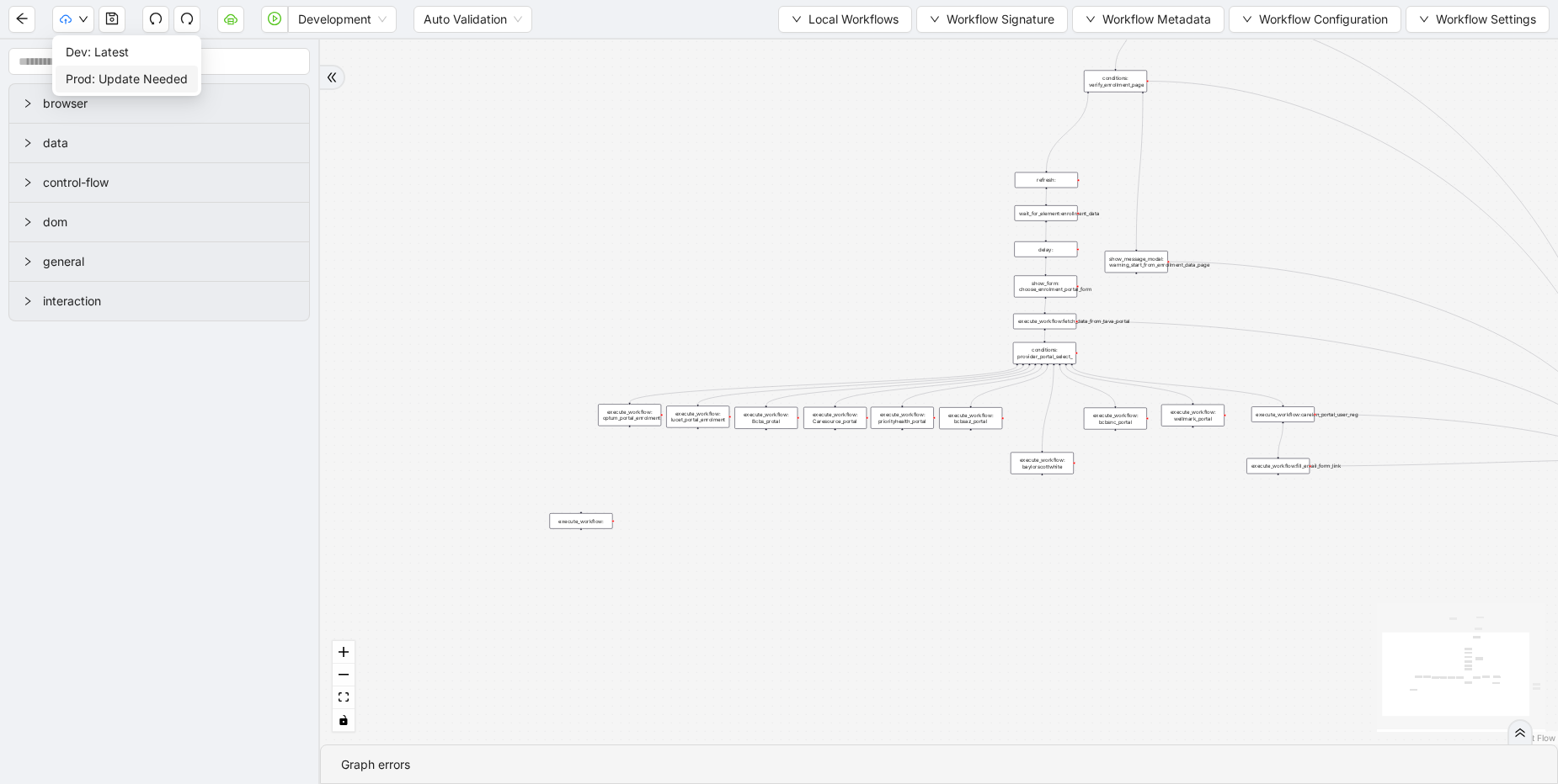
click at [114, 78] on span "Prod: Update Needed" at bounding box center [127, 79] width 122 height 19
click at [852, 30] on button "Local Workflows" at bounding box center [845, 19] width 134 height 27
click at [841, 54] on span "Select" at bounding box center [837, 52] width 110 height 19
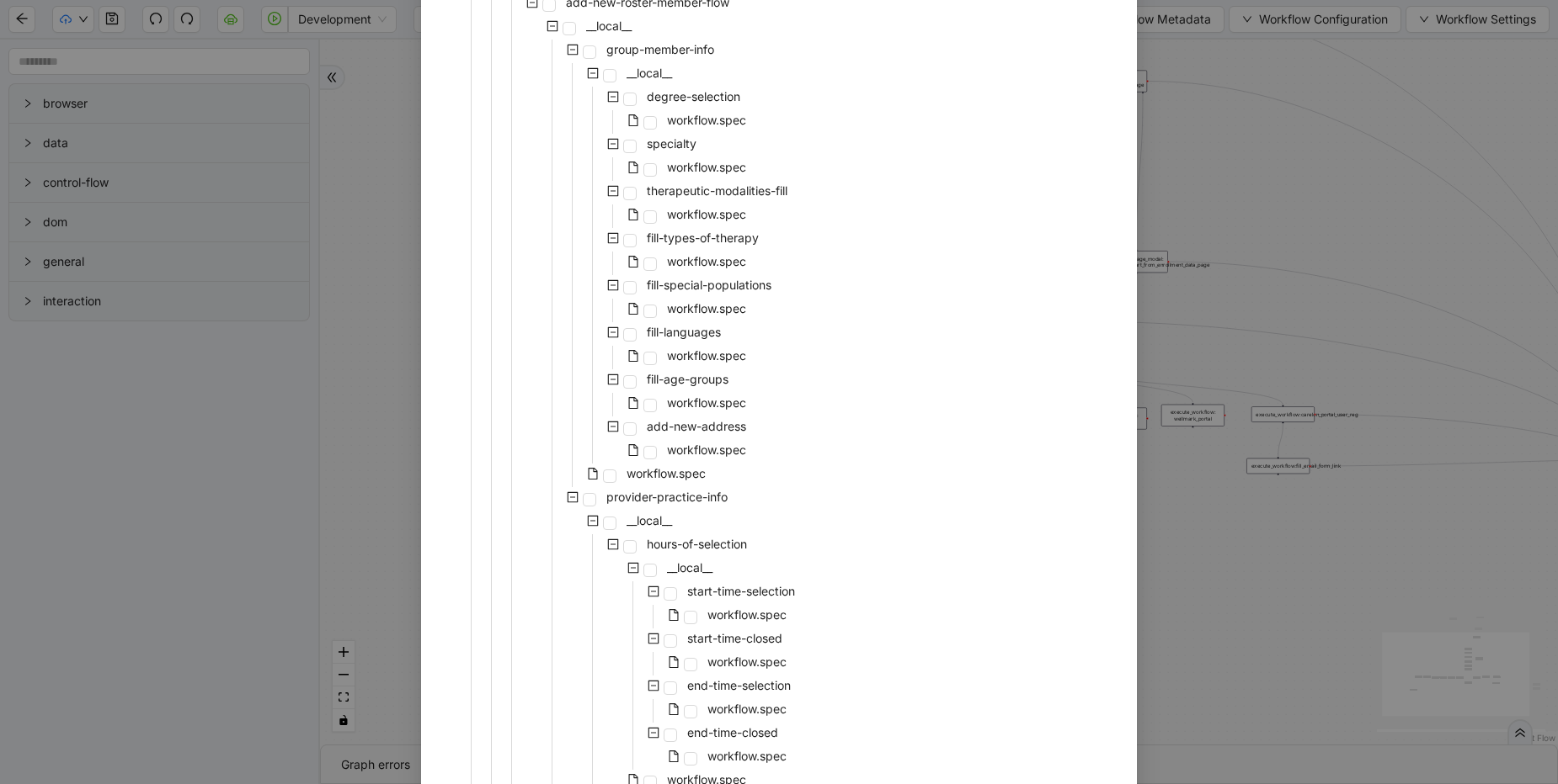
scroll to position [2625, 0]
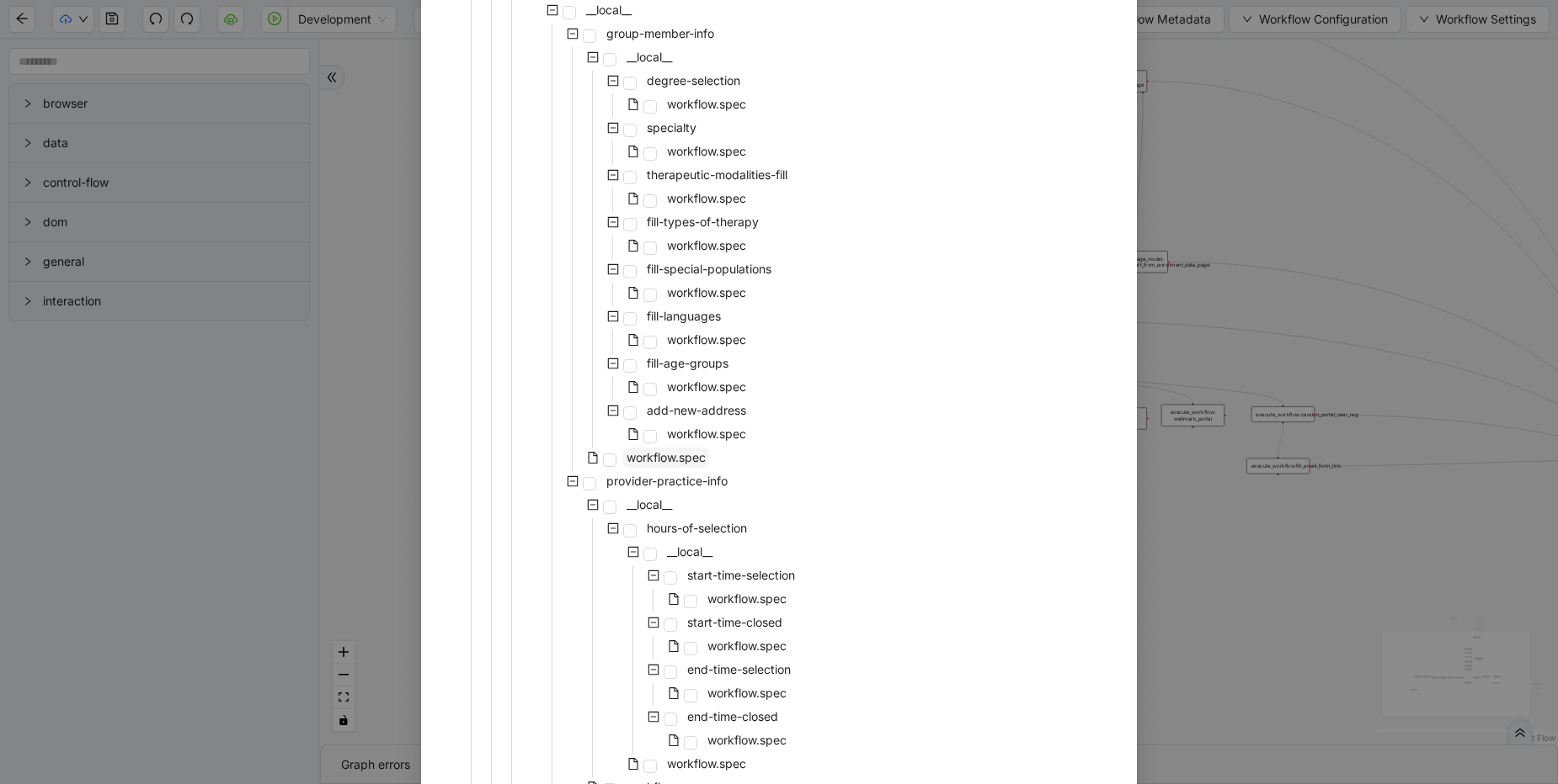
click at [671, 459] on span "workflow.spec" at bounding box center [666, 457] width 79 height 14
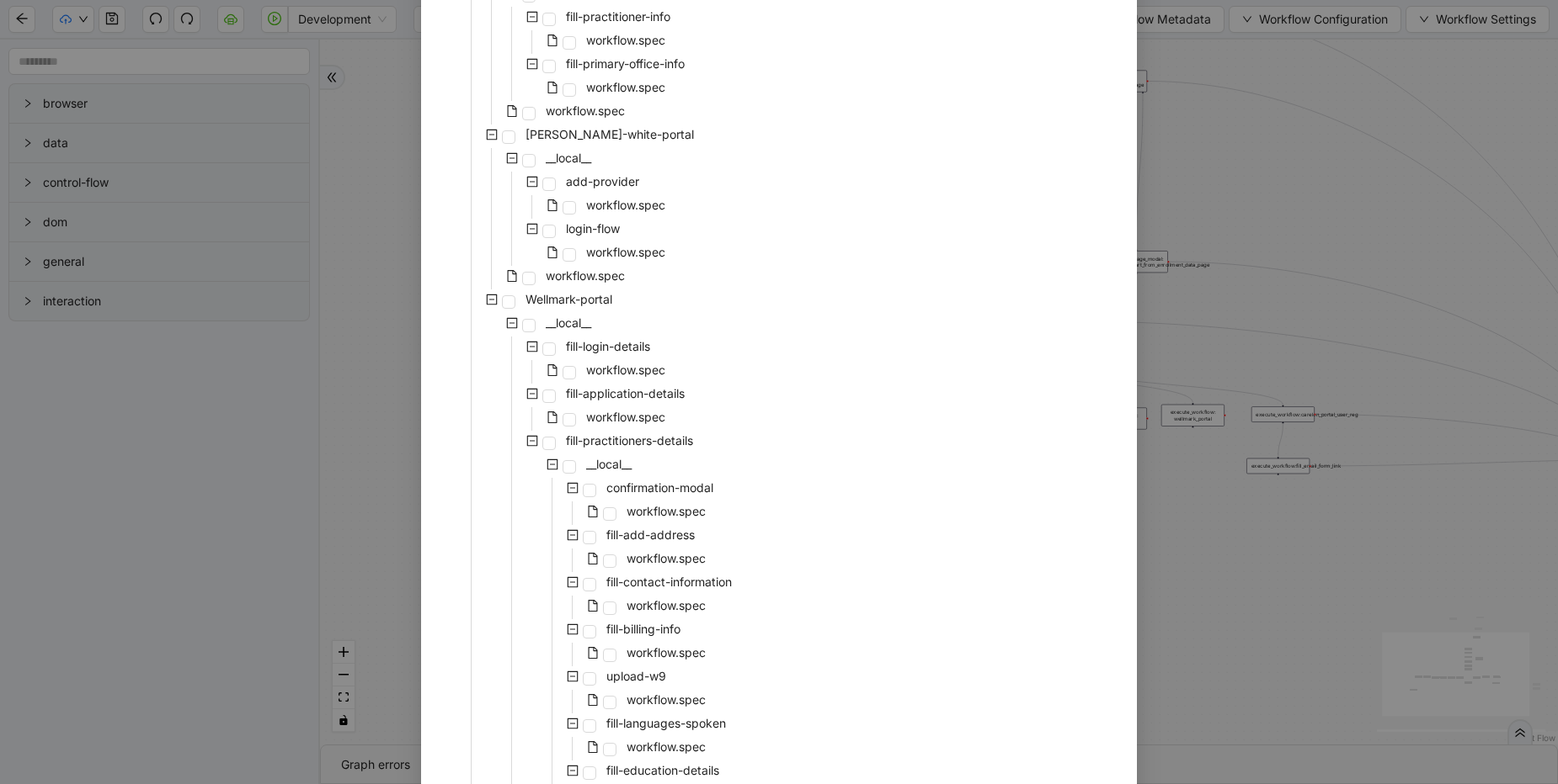
scroll to position [5874, 0]
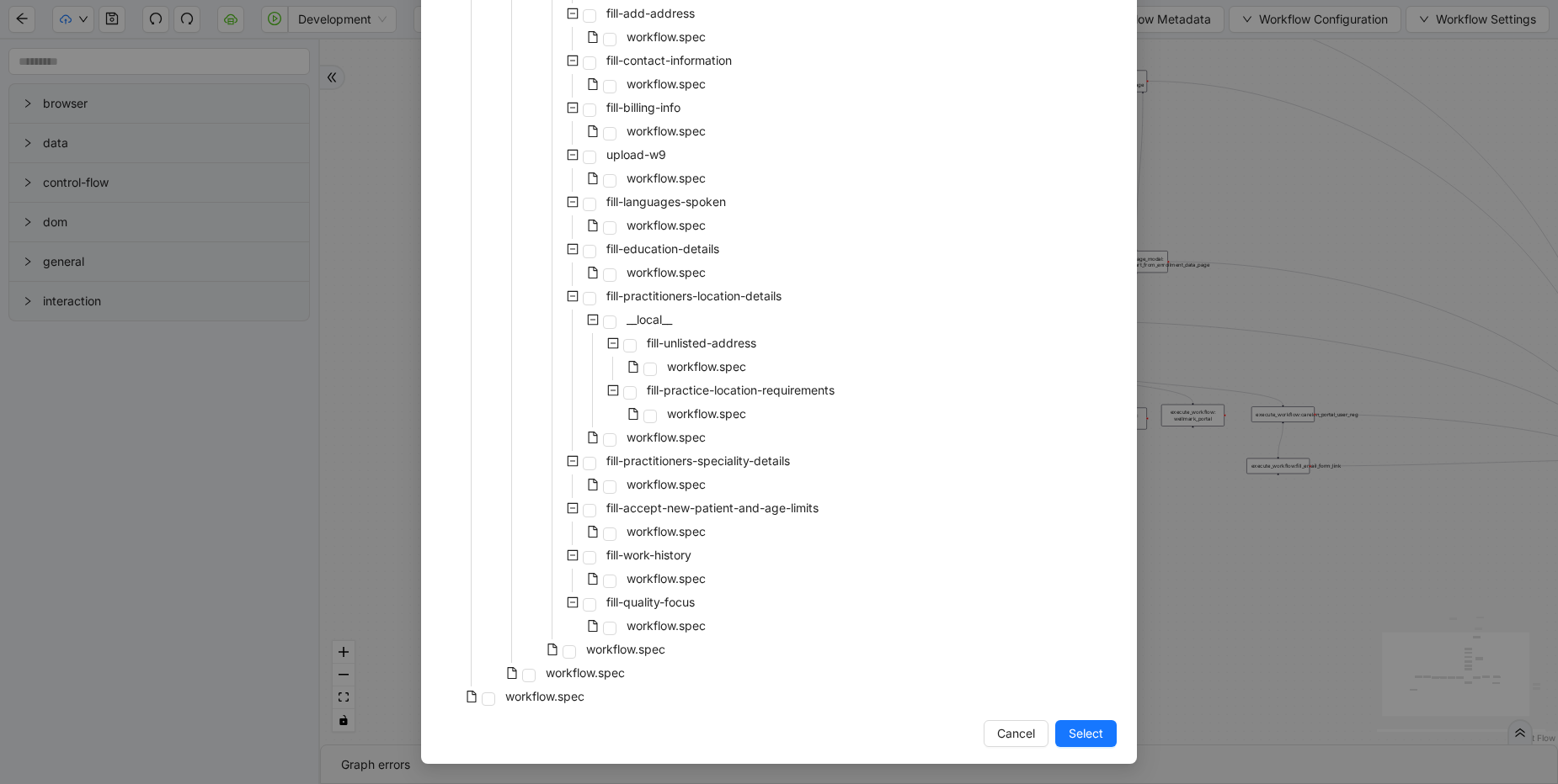
drag, startPoint x: 1082, startPoint y: 736, endPoint x: 8, endPoint y: 347, distance: 1142.3
click at [1083, 735] on span "Select" at bounding box center [1086, 733] width 35 height 19
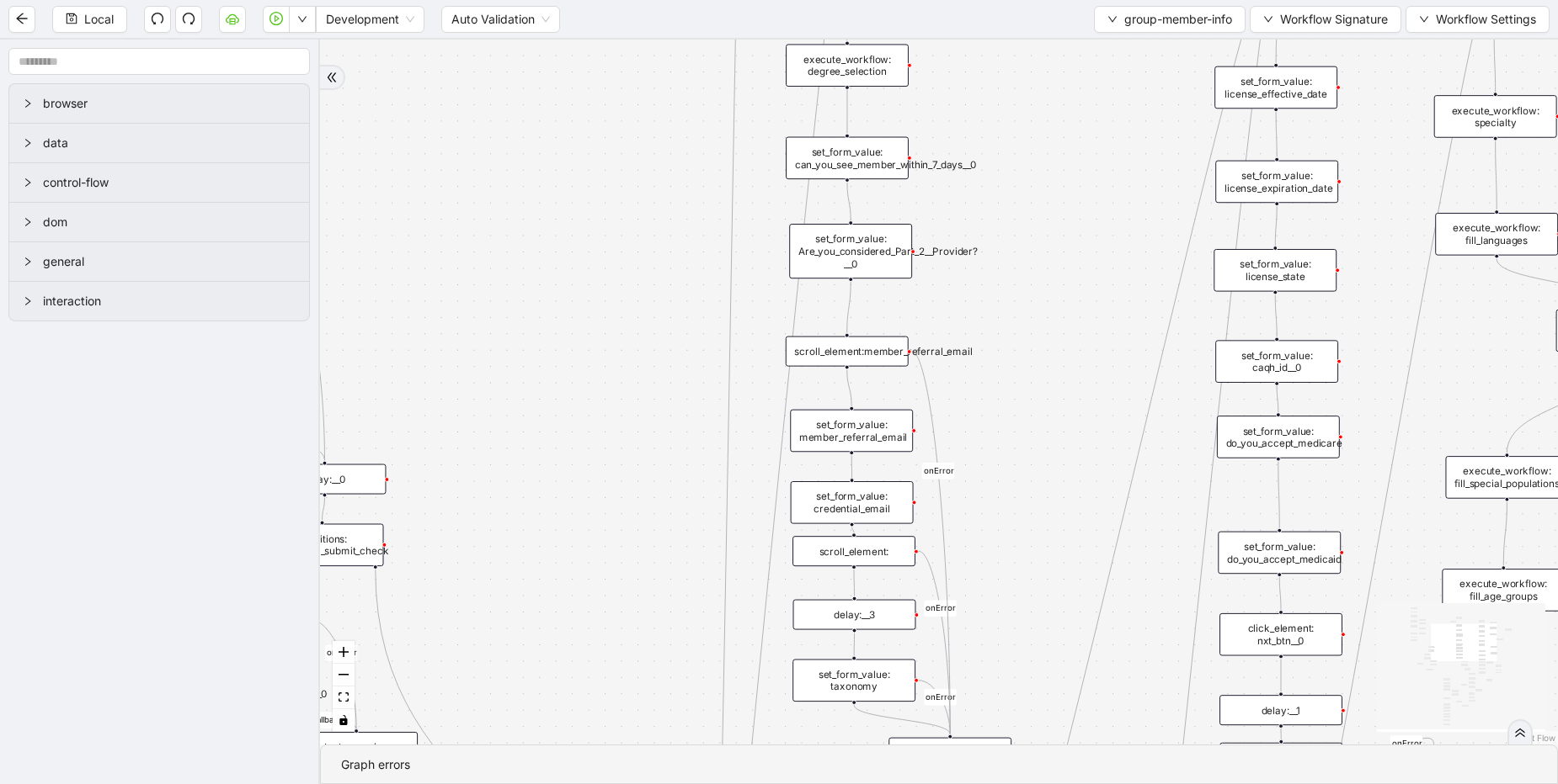
click at [874, 165] on div "set_form_value: can_you_see_member_within_7_days__0" at bounding box center [846, 159] width 123 height 43
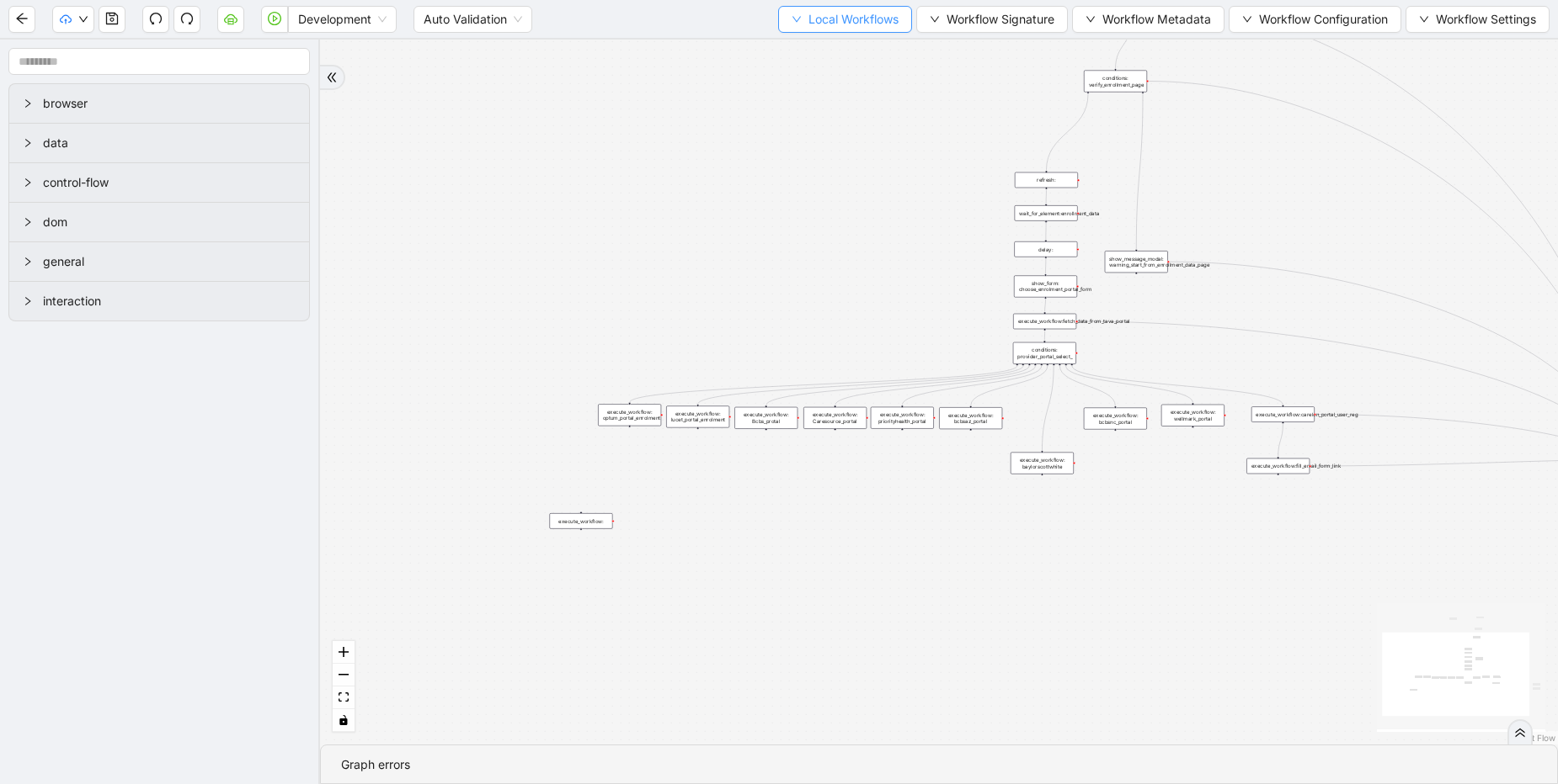
drag, startPoint x: 822, startPoint y: 18, endPoint x: 819, endPoint y: 26, distance: 8.5
click at [819, 26] on span "Local Workflows" at bounding box center [853, 19] width 90 height 19
click at [832, 43] on li "Select" at bounding box center [837, 52] width 130 height 27
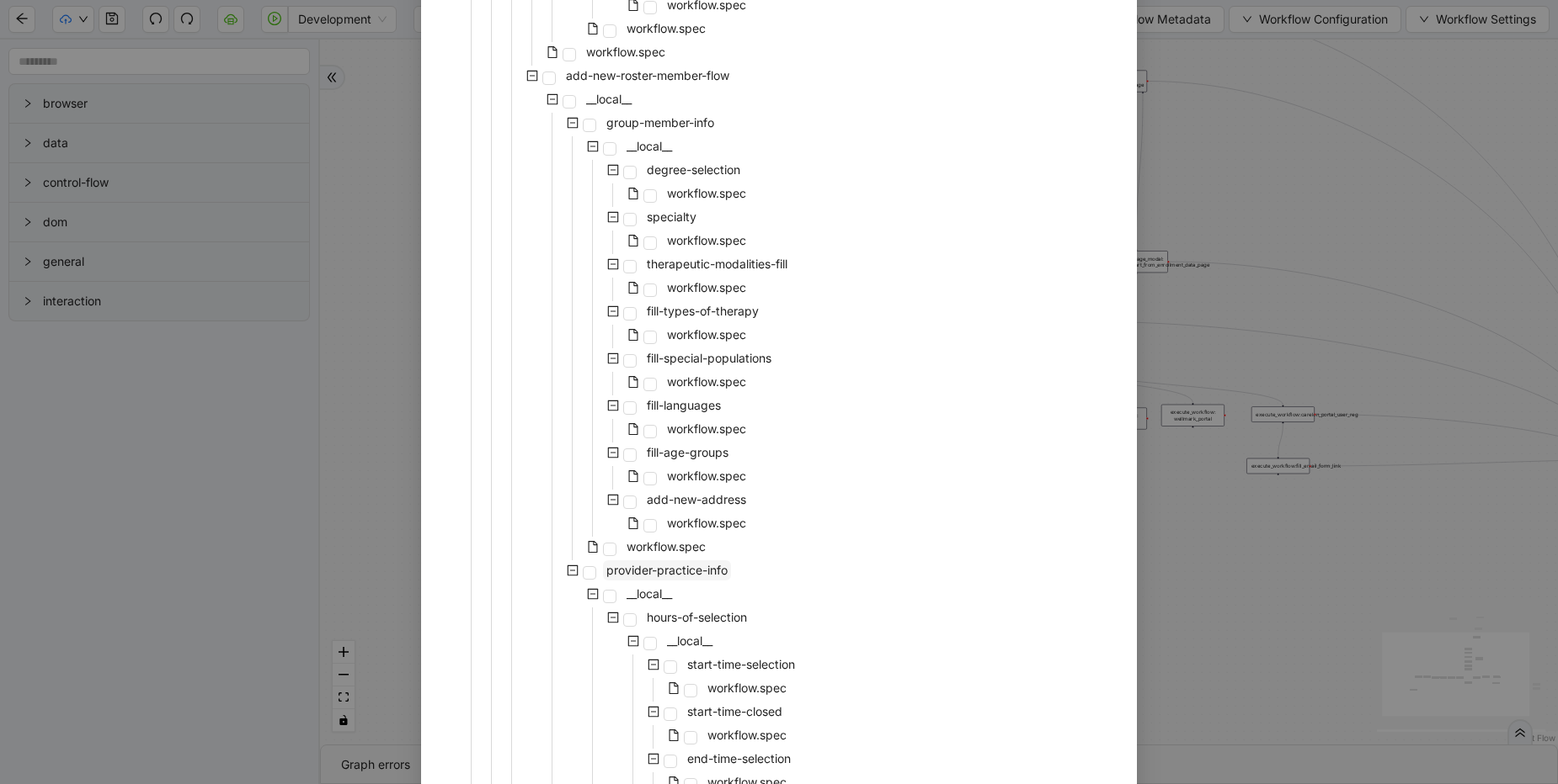
scroll to position [2625, 0]
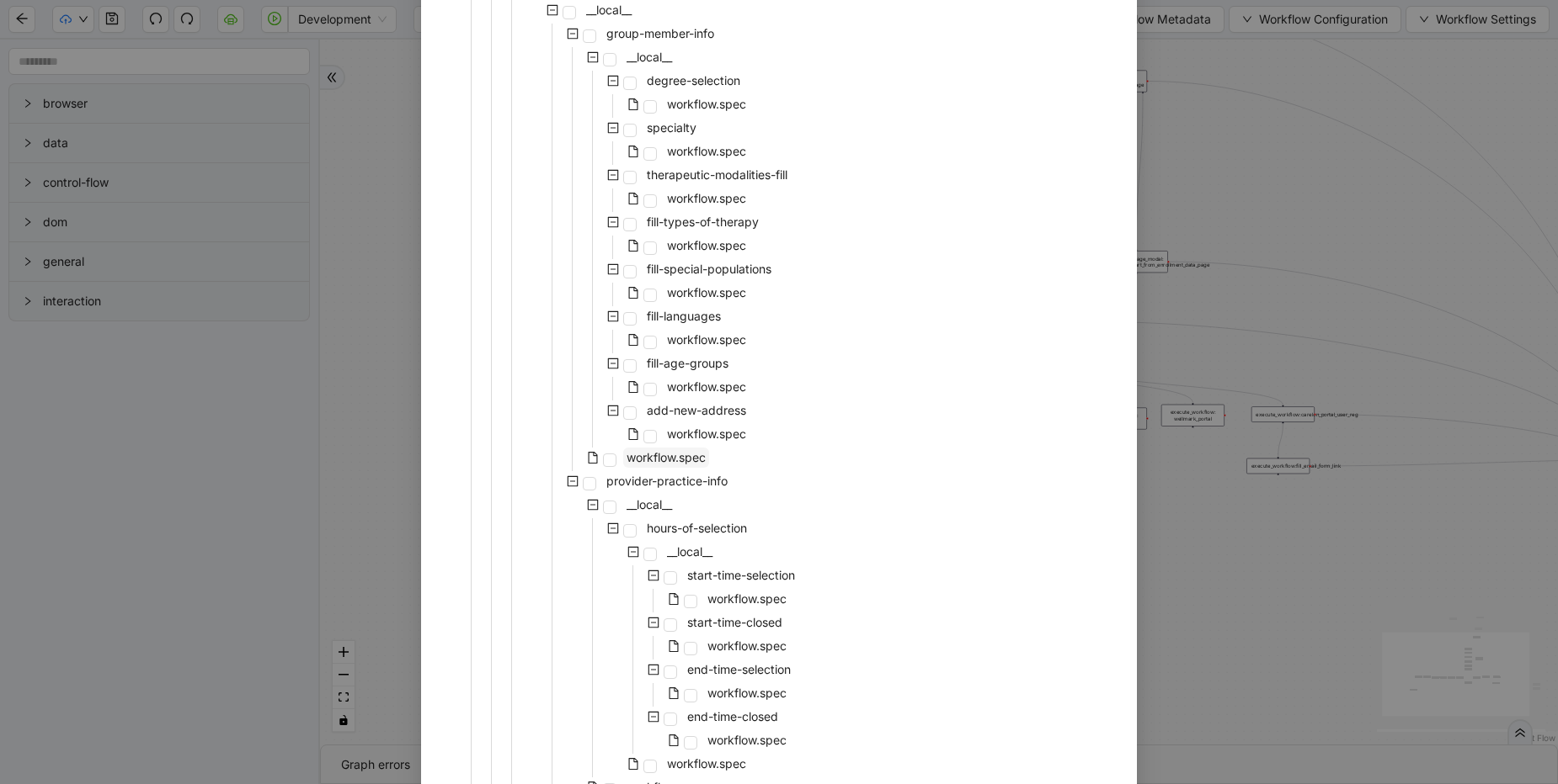
click at [650, 461] on span "workflow.spec" at bounding box center [666, 457] width 79 height 14
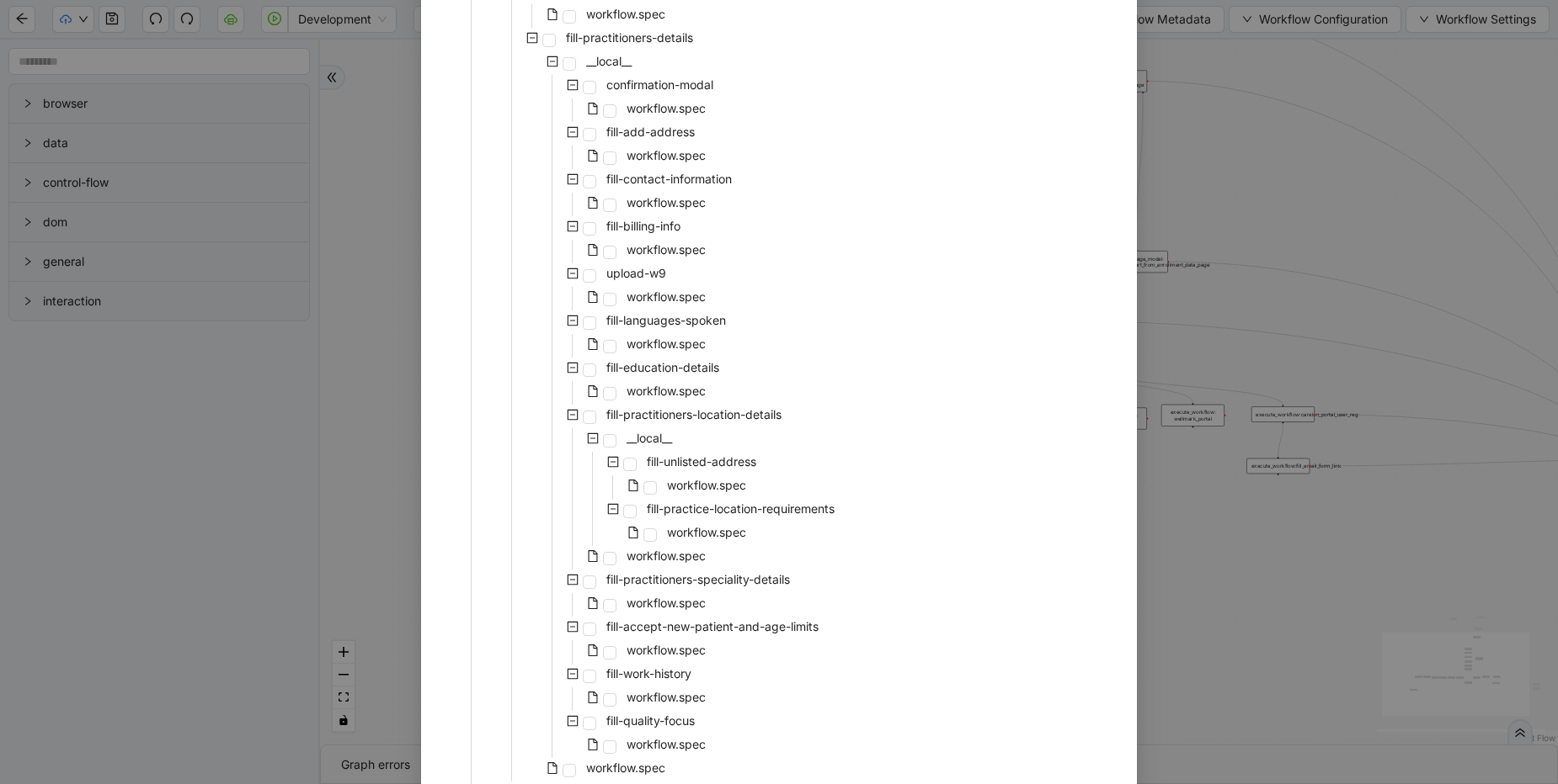
scroll to position [5874, 0]
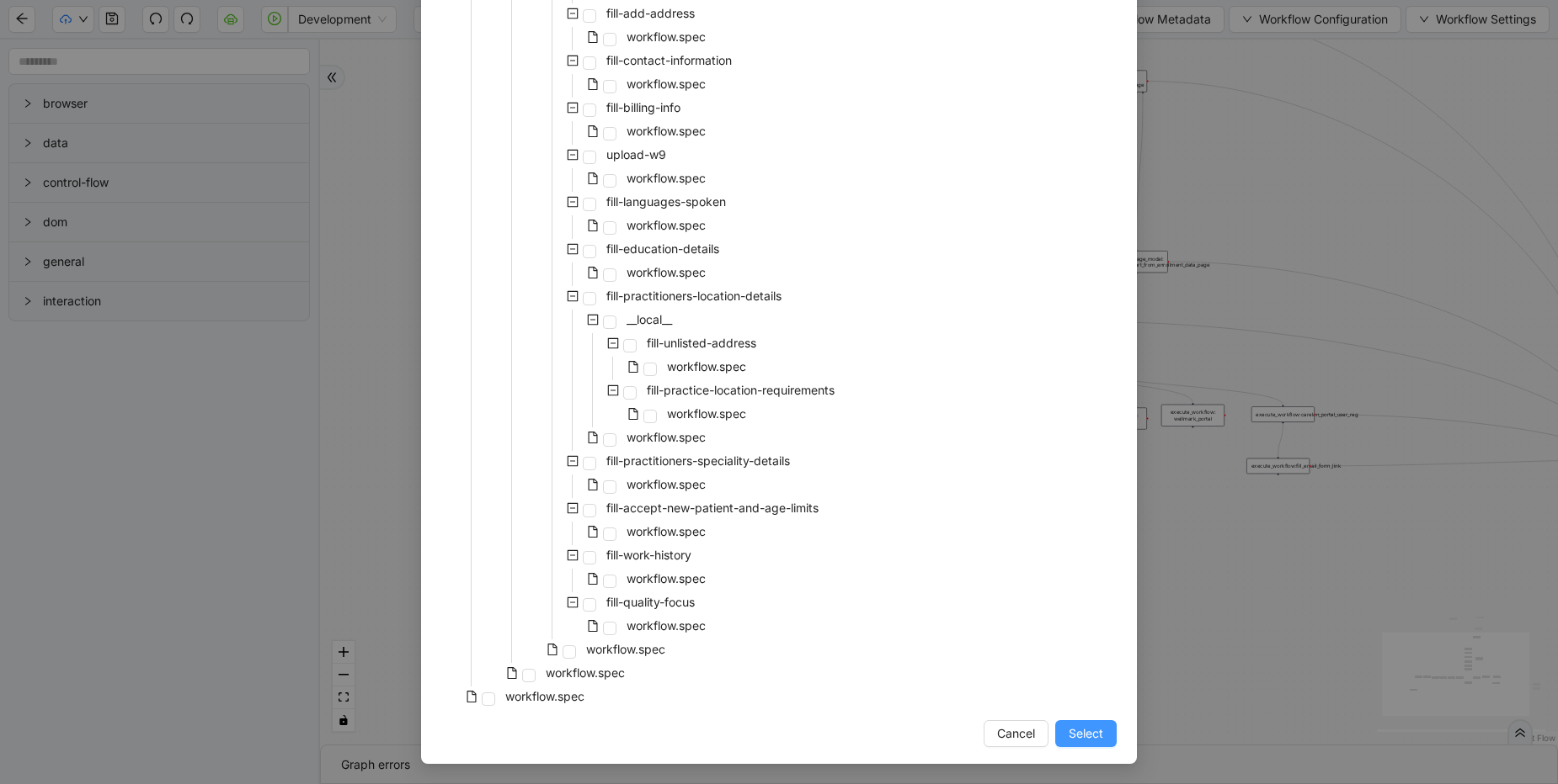
click at [1078, 733] on span "Select" at bounding box center [1086, 733] width 35 height 19
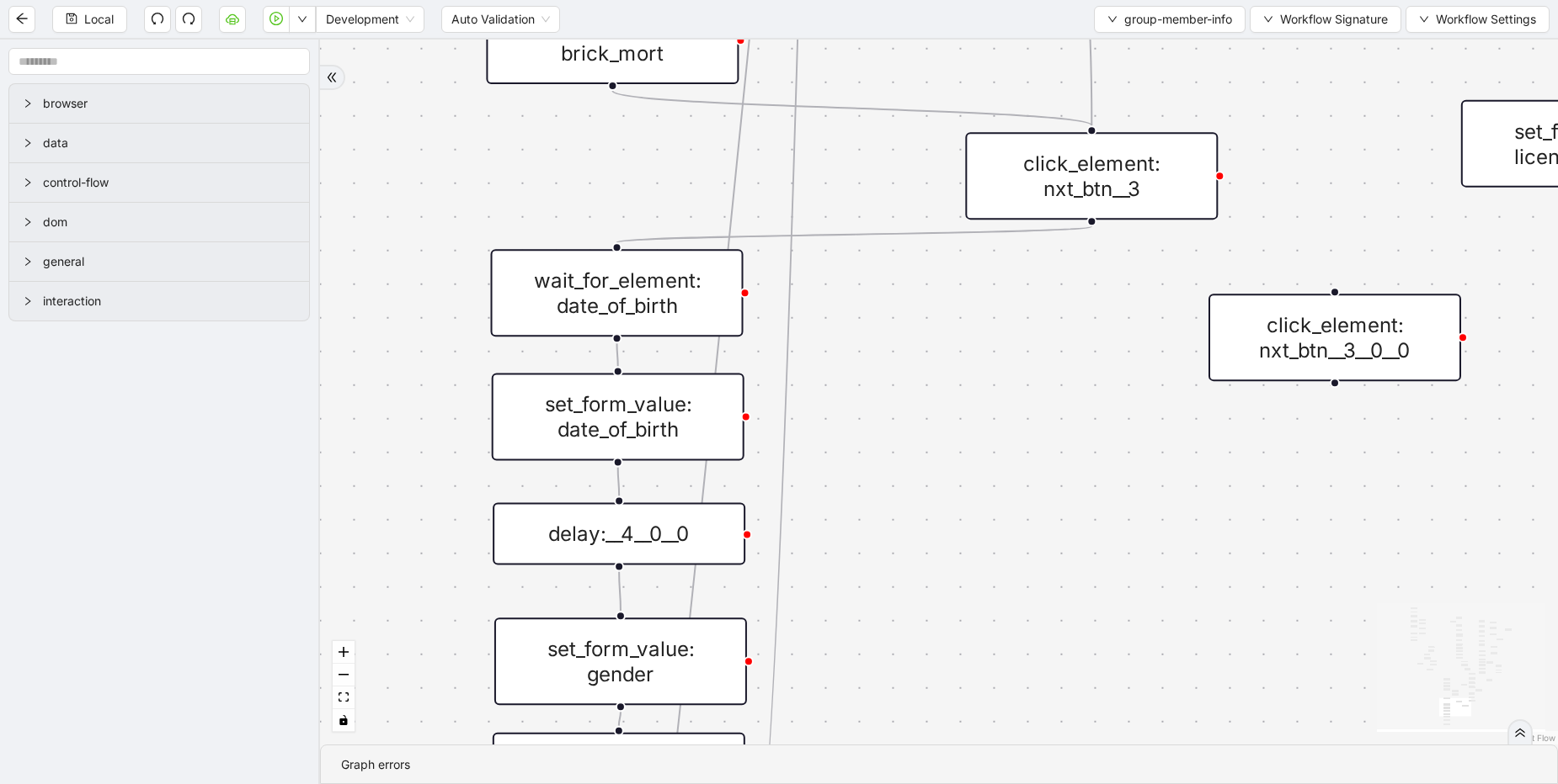
click at [662, 315] on div "wait_for_element: date_of_birth" at bounding box center [617, 293] width 253 height 88
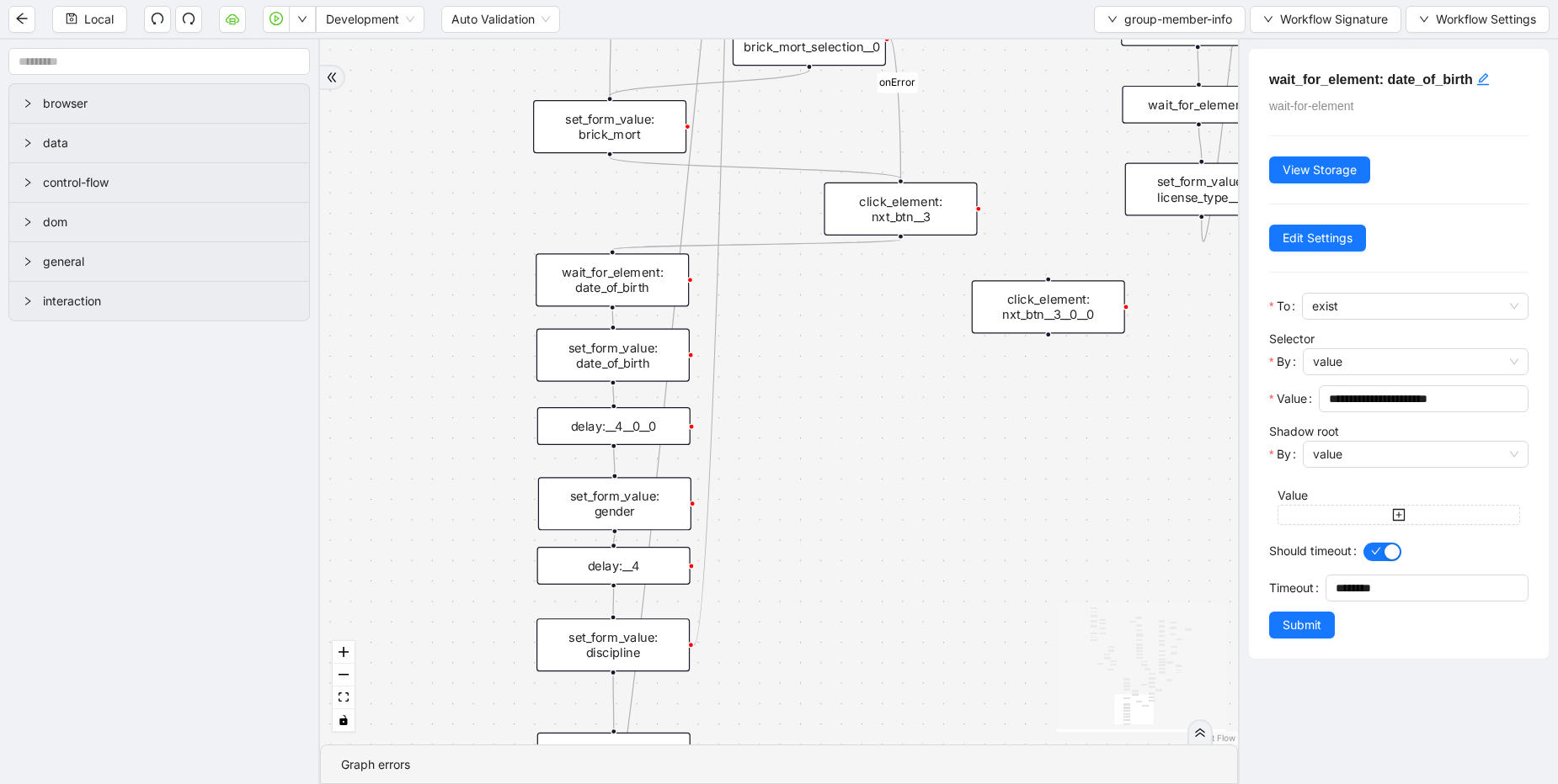
click at [911, 205] on div "click_element: nxt_btn__3" at bounding box center [900, 208] width 154 height 53
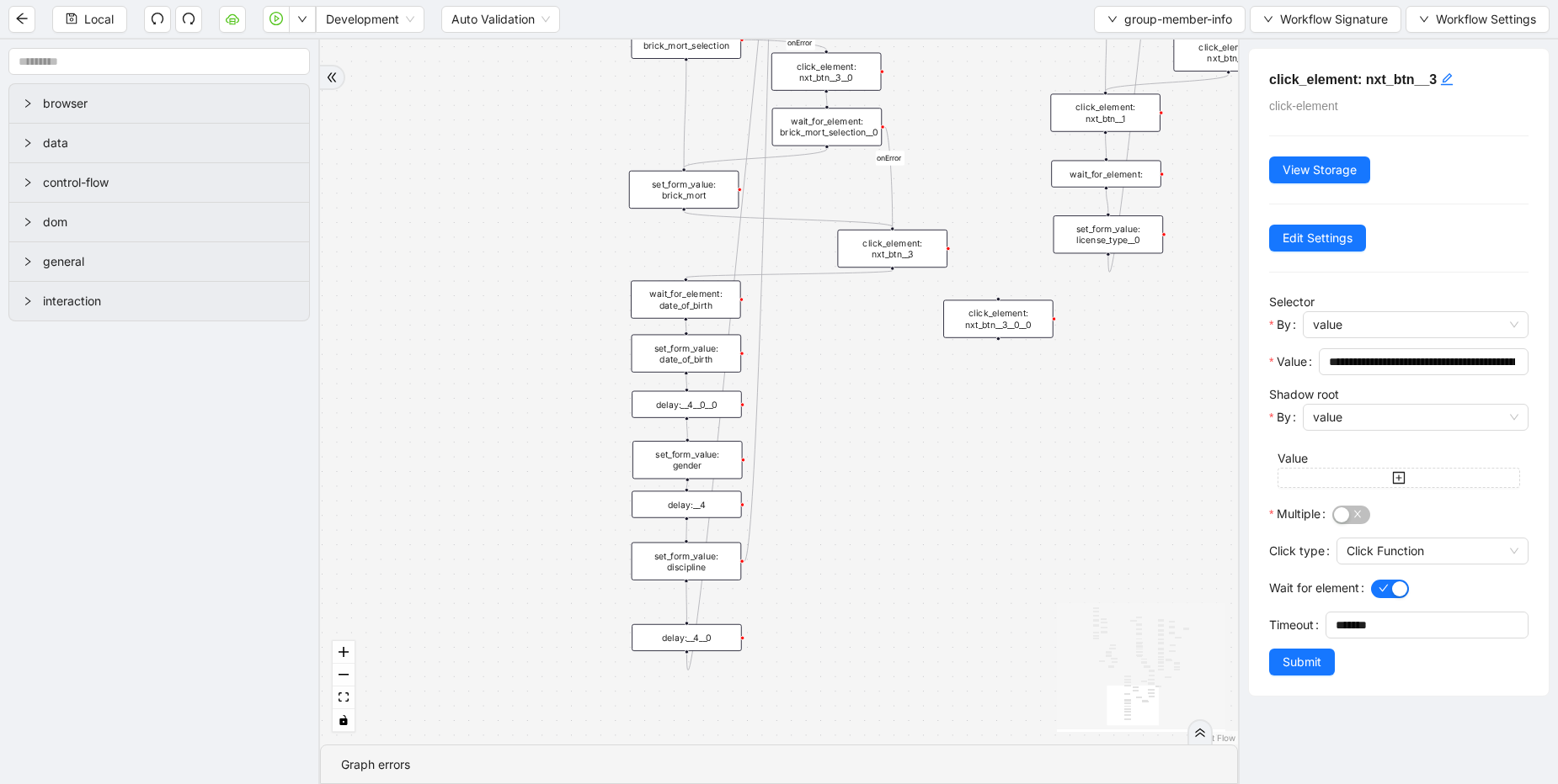
click at [698, 506] on div "delay:__4" at bounding box center [687, 504] width 111 height 27
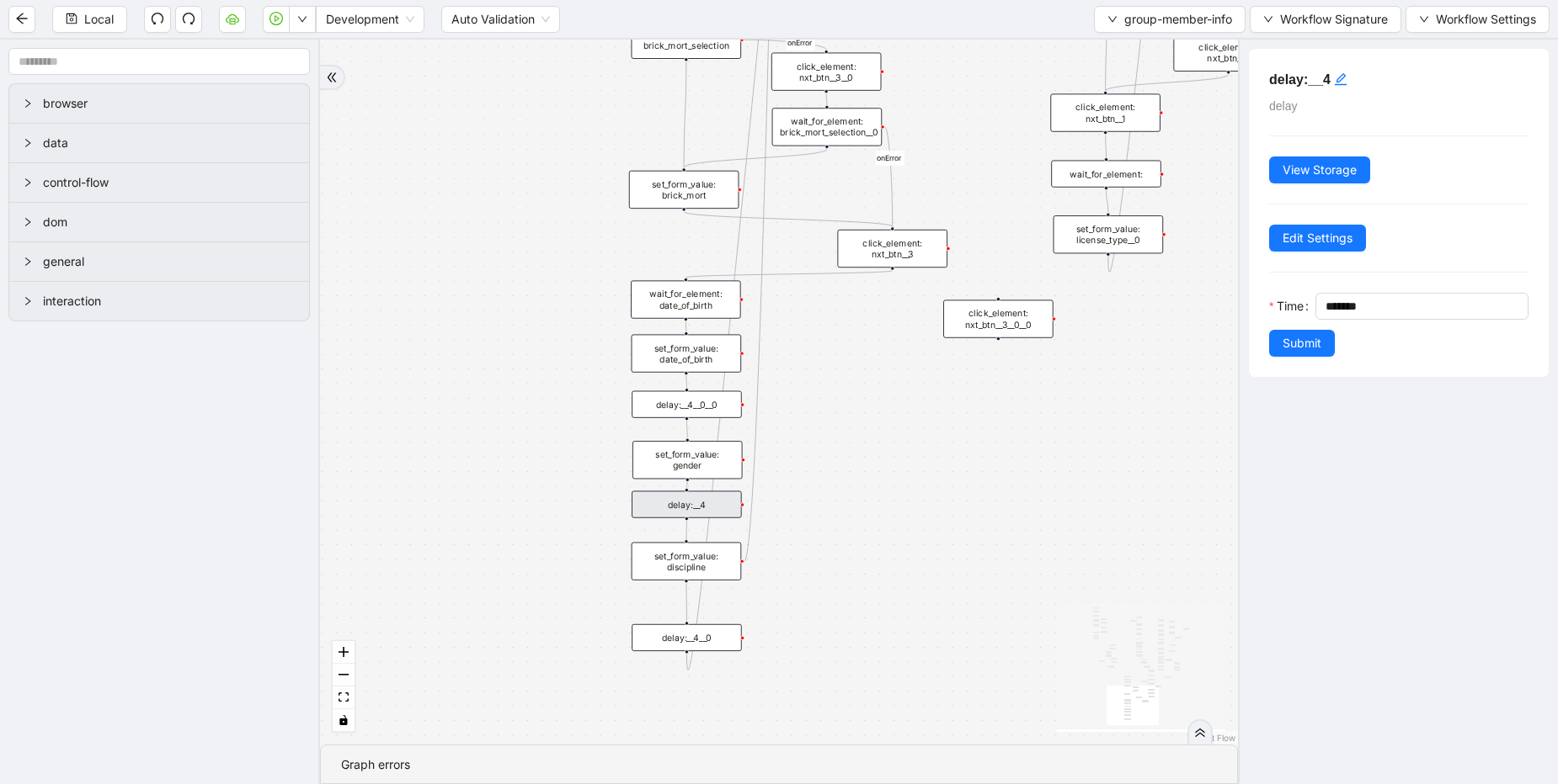
drag, startPoint x: 698, startPoint y: 507, endPoint x: 682, endPoint y: 504, distance: 16.3
click at [682, 504] on div "delay:__4" at bounding box center [687, 504] width 111 height 27
click at [884, 280] on div "match_found match_not_found fallback fallback match_found onError onError onErr…" at bounding box center [779, 392] width 918 height 705
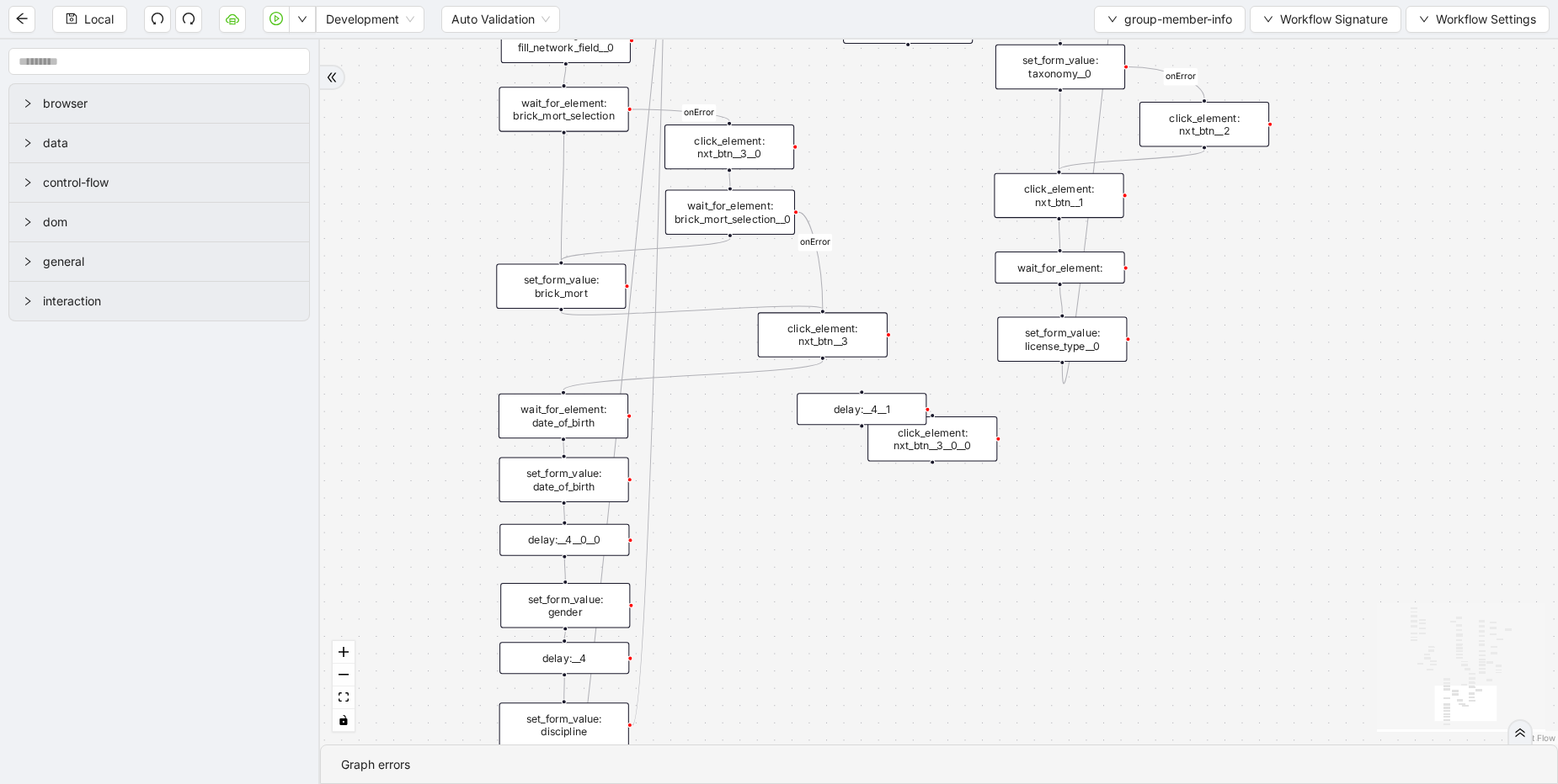
drag, startPoint x: 804, startPoint y: 377, endPoint x: 818, endPoint y: 356, distance: 25.2
click at [817, 351] on div "click_element: nxt_btn__3" at bounding box center [822, 334] width 130 height 45
drag, startPoint x: 818, startPoint y: 347, endPoint x: 858, endPoint y: 394, distance: 61.7
drag, startPoint x: 860, startPoint y: 424, endPoint x: 569, endPoint y: 390, distance: 293.0
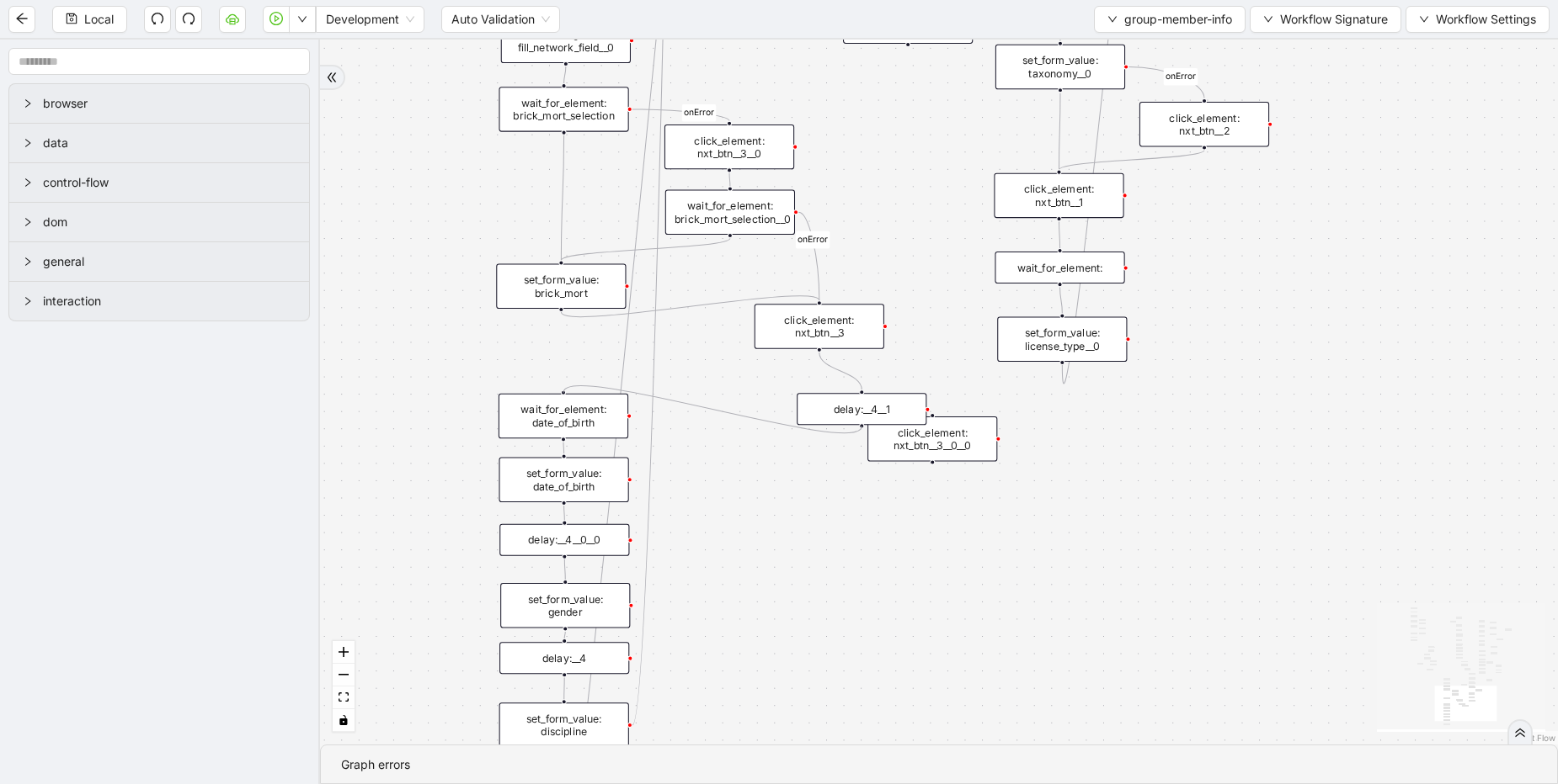
click at [569, 390] on div "match_found match_not_found fallback fallback match_found onError onError onErr…" at bounding box center [939, 392] width 1238 height 705
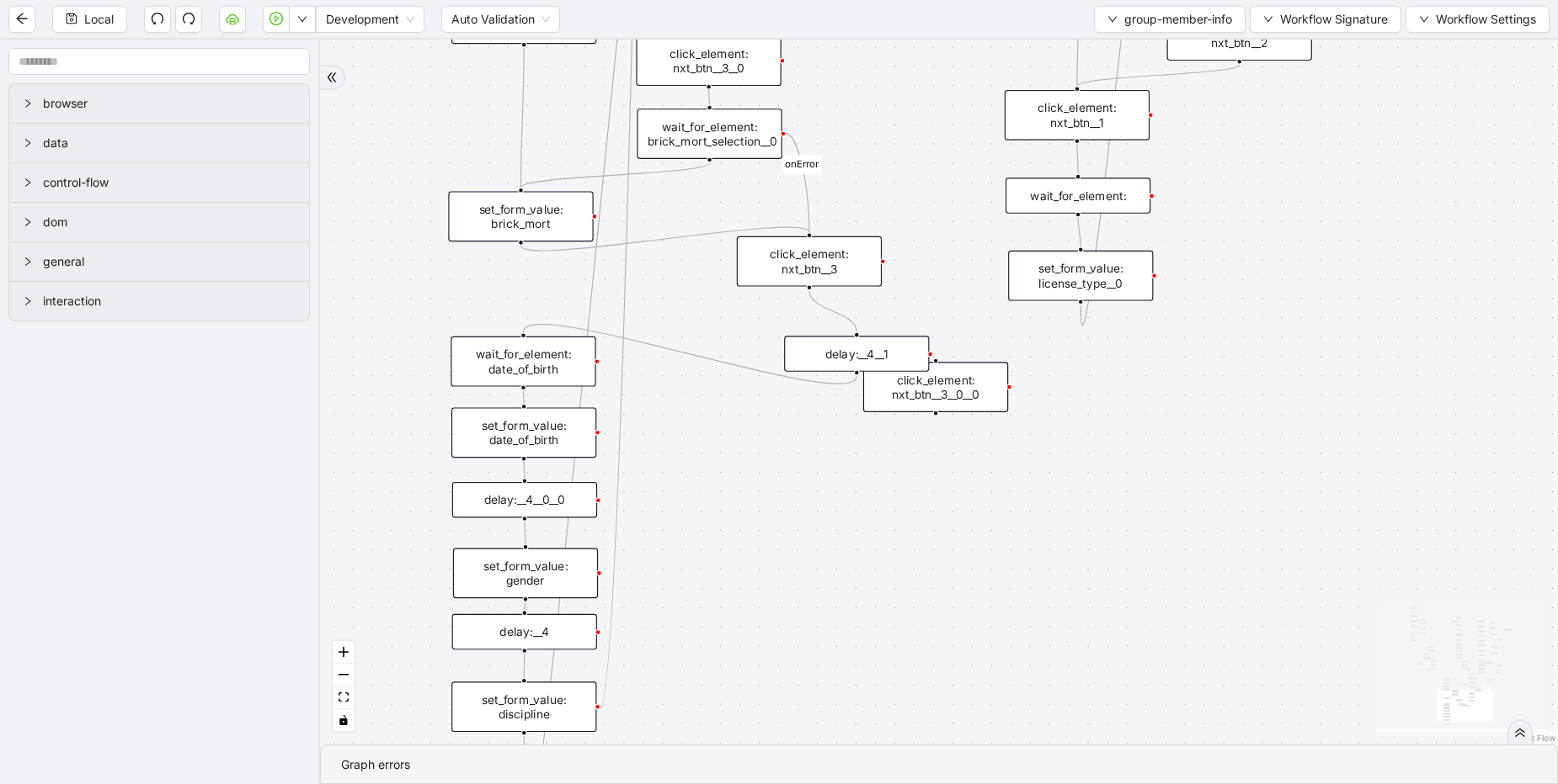
click at [926, 390] on div "click_element: nxt_btn__3__0__0" at bounding box center [935, 387] width 145 height 51
drag, startPoint x: 945, startPoint y: 394, endPoint x: 1007, endPoint y: 440, distance: 77.2
click at [1007, 440] on div "click_element: nxt_btn__3__0__0" at bounding box center [994, 429] width 145 height 51
click at [1007, 440] on div "click_element: nxt_btn__3__0__0" at bounding box center [998, 432] width 145 height 51
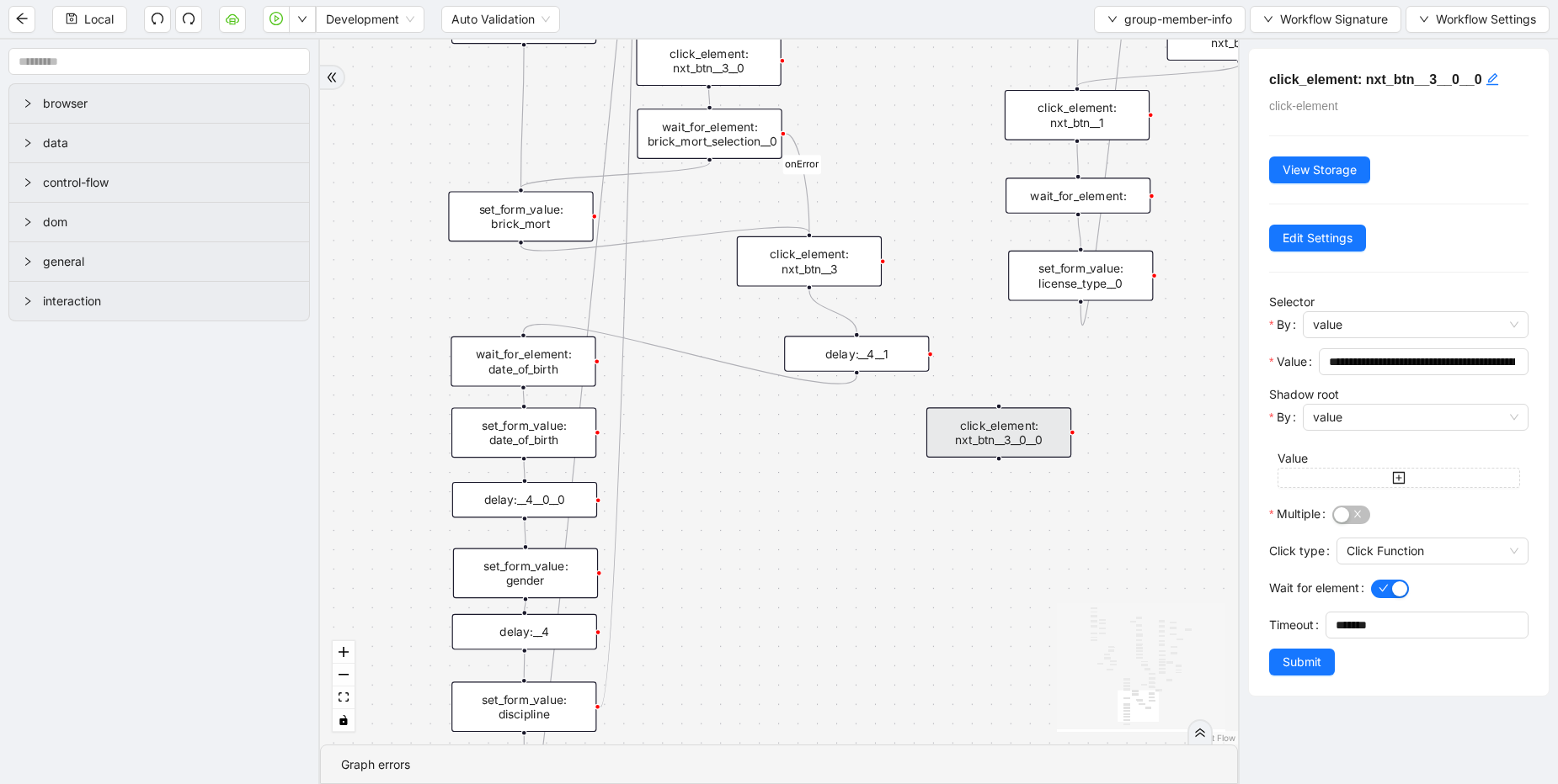
click at [934, 543] on div "match_found match_not_found fallback fallback match_found onError onError onErr…" at bounding box center [779, 392] width 918 height 705
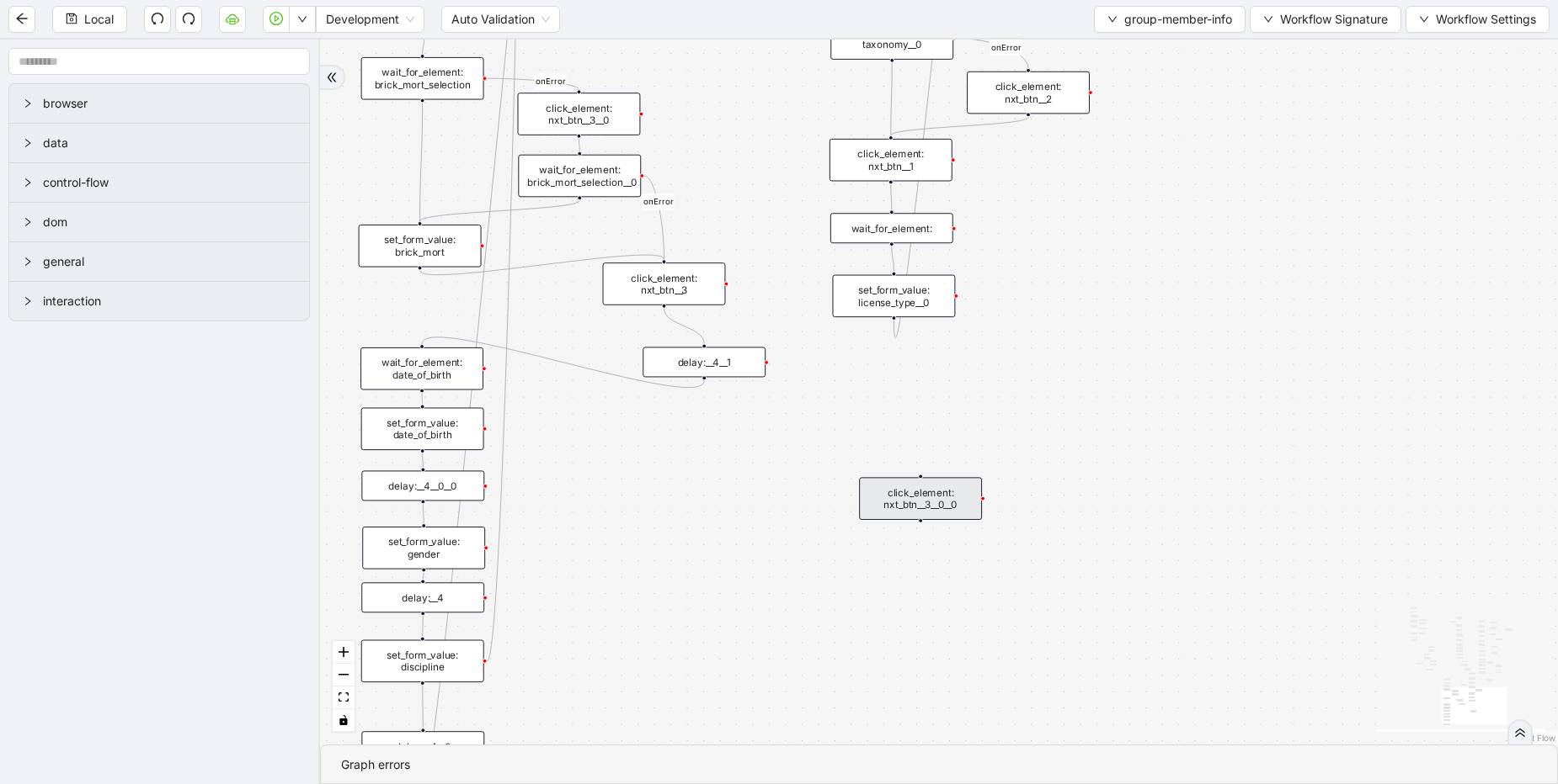
drag, startPoint x: 832, startPoint y: 427, endPoint x: 927, endPoint y: 485, distance: 111.3
click at [927, 485] on div "click_element: nxt_btn__3__0__0" at bounding box center [920, 498] width 123 height 43
click at [913, 488] on div "click_element: nxt_btn__3__0__0" at bounding box center [918, 487] width 123 height 43
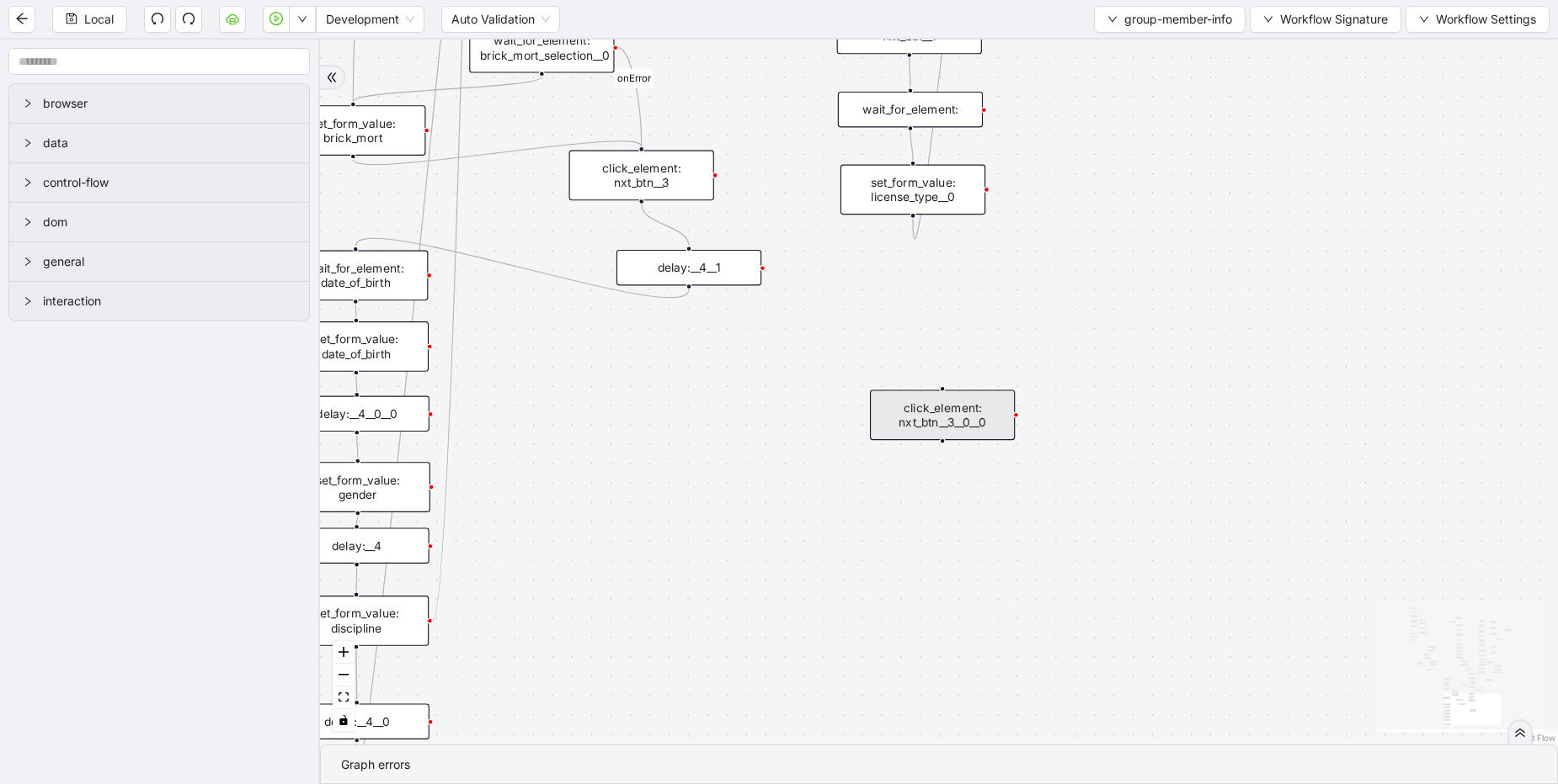
drag, startPoint x: 940, startPoint y: 428, endPoint x: 962, endPoint y: 452, distance: 32.6
click at [955, 440] on div "click_element: nxt_btn__3__0__0" at bounding box center [942, 415] width 145 height 51
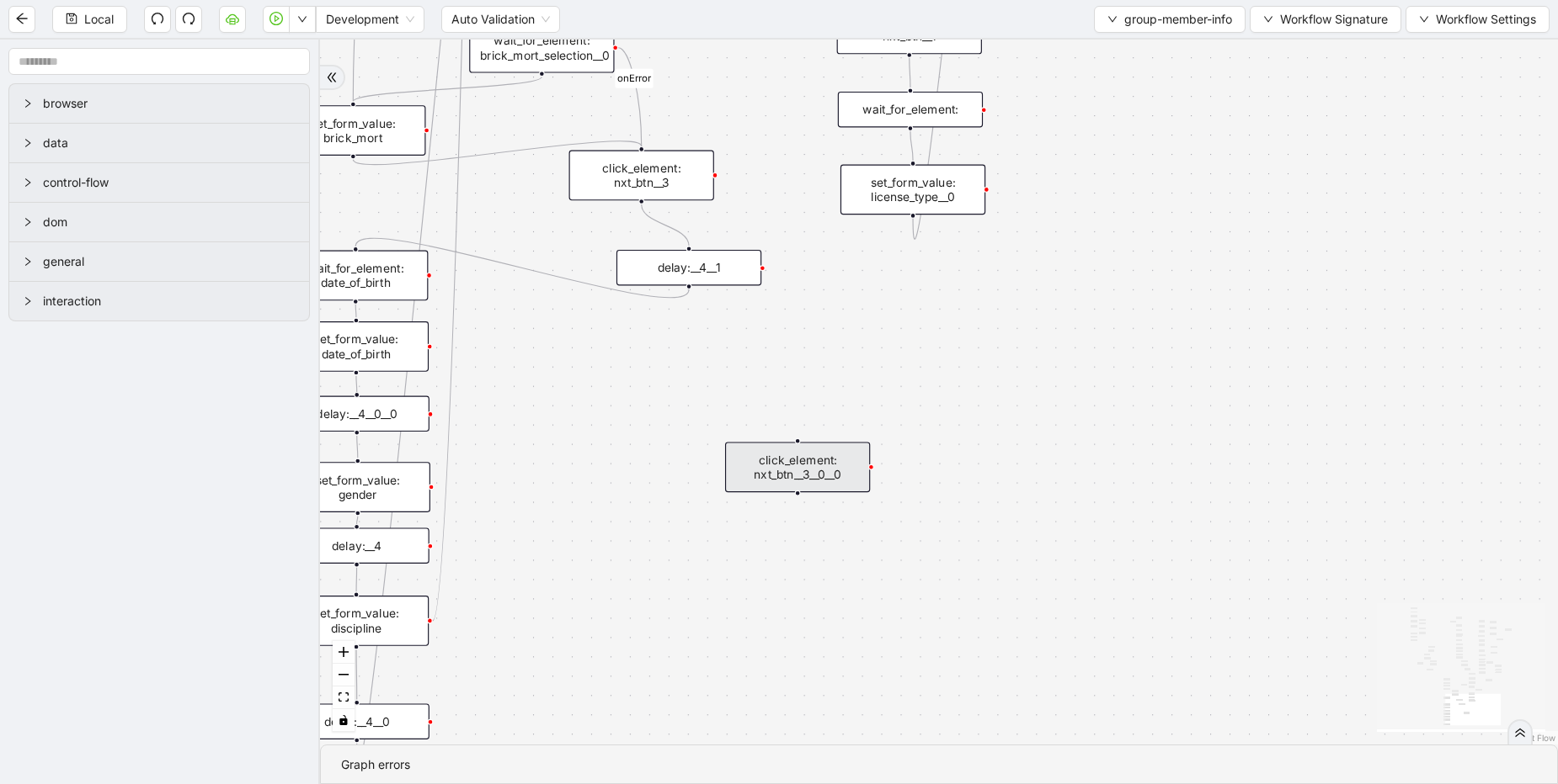
drag, startPoint x: 968, startPoint y: 444, endPoint x: 813, endPoint y: 481, distance: 159.4
click at [813, 481] on div "click_element: nxt_btn__3__0__0" at bounding box center [796, 467] width 145 height 51
click at [823, 474] on div "click_element: nxt_btn__3__0__0" at bounding box center [796, 467] width 145 height 51
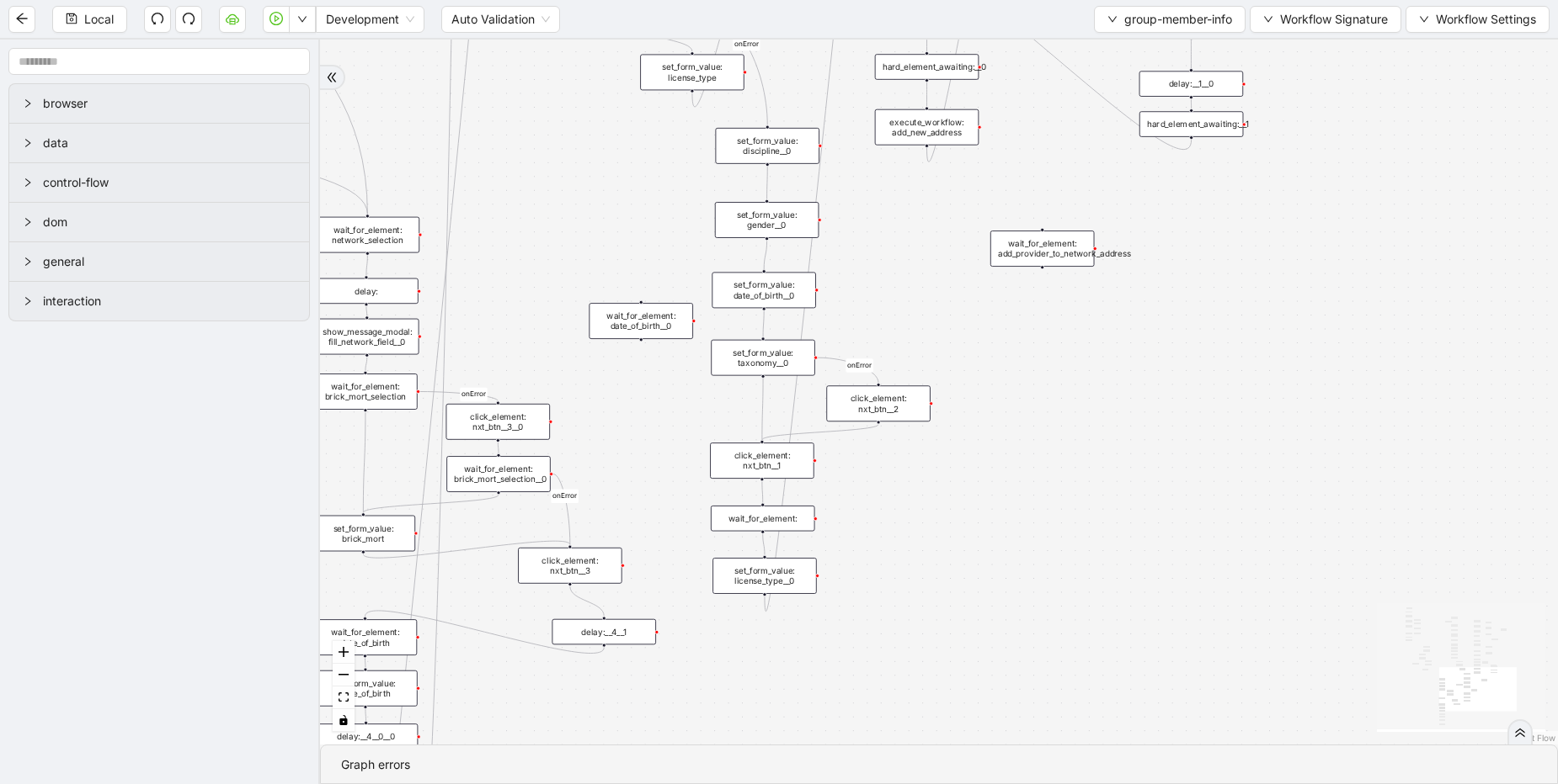
click at [1025, 249] on div "wait_for_element: add_provider_to_network_address" at bounding box center [1042, 248] width 105 height 36
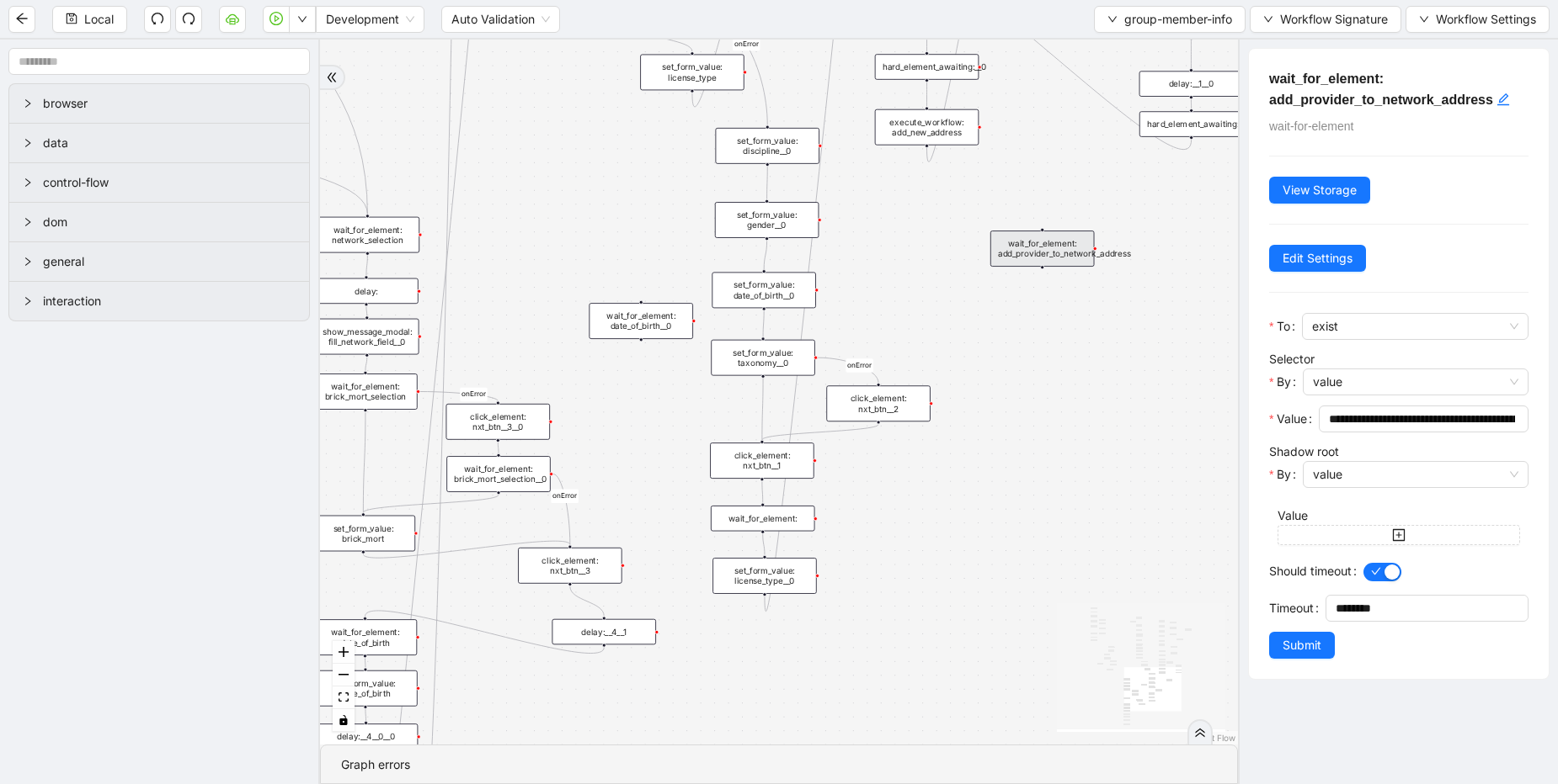
click at [1024, 447] on div "match_found match_not_found fallback fallback match_found onError onError onErr…" at bounding box center [779, 392] width 918 height 705
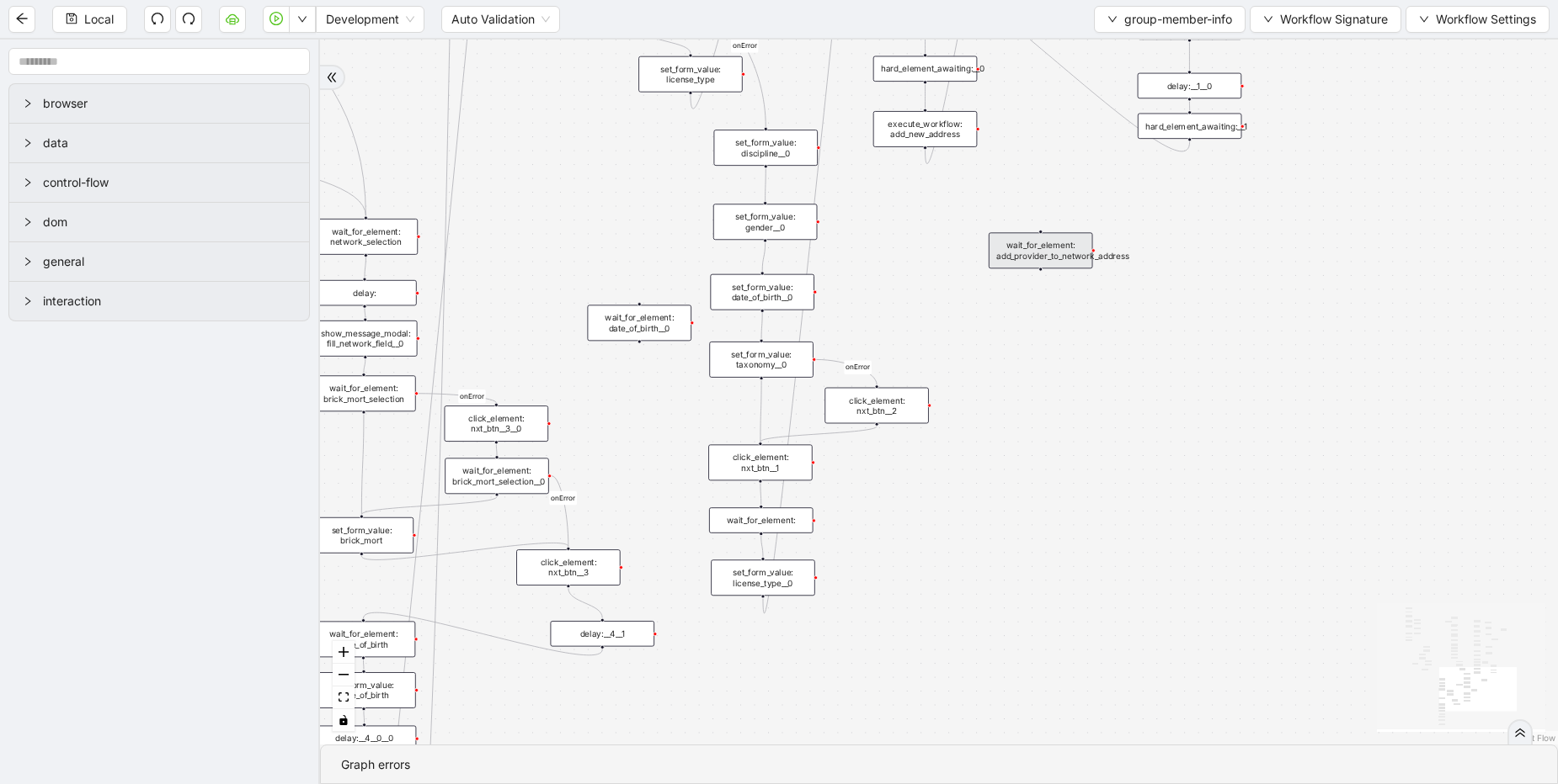
click at [1059, 253] on div "wait_for_element: add_provider_to_network_address" at bounding box center [1041, 250] width 105 height 36
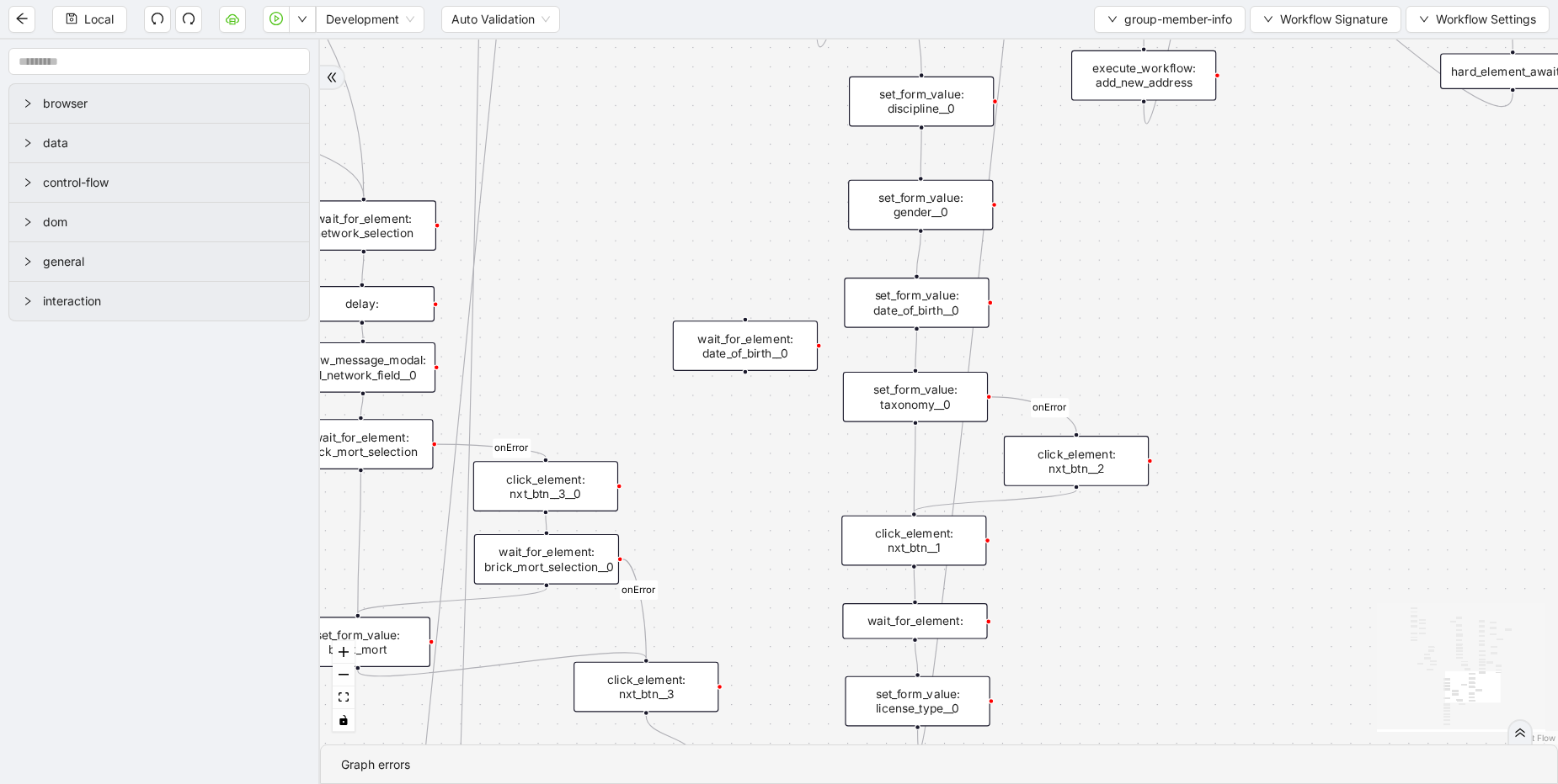
click at [740, 352] on div "wait_for_element: date_of_birth__0" at bounding box center [745, 345] width 145 height 51
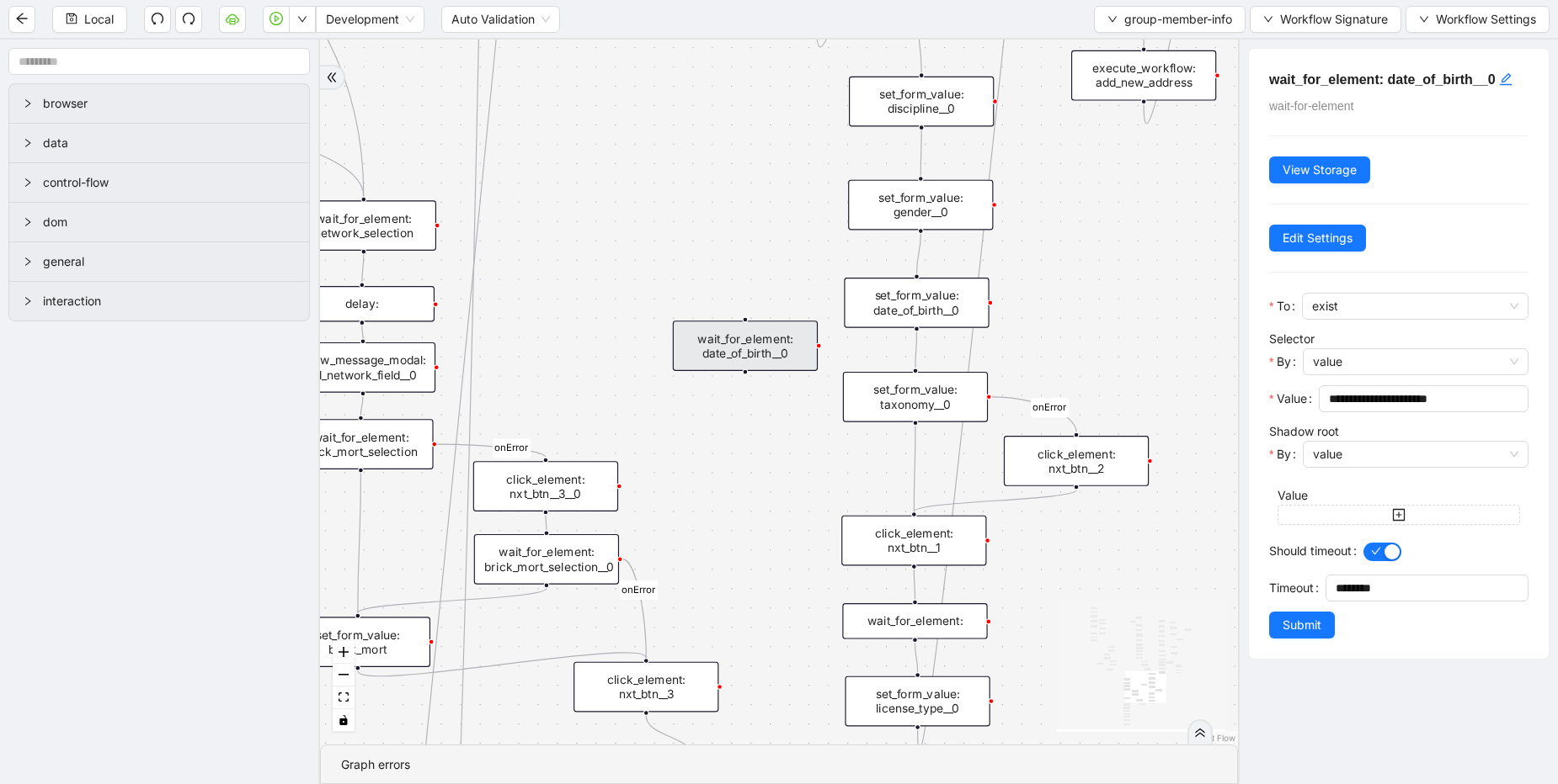
click at [1112, 366] on div "match_found match_not_found fallback fallback match_found onError onError onErr…" at bounding box center [779, 392] width 918 height 705
